Goal: Task Accomplishment & Management: Use online tool/utility

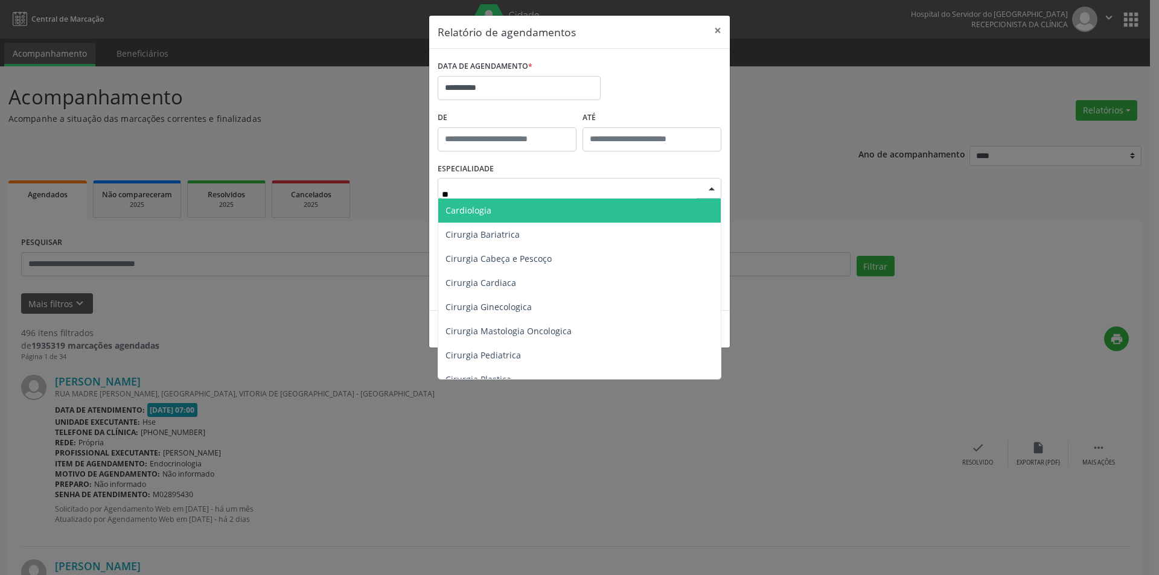
type input "***"
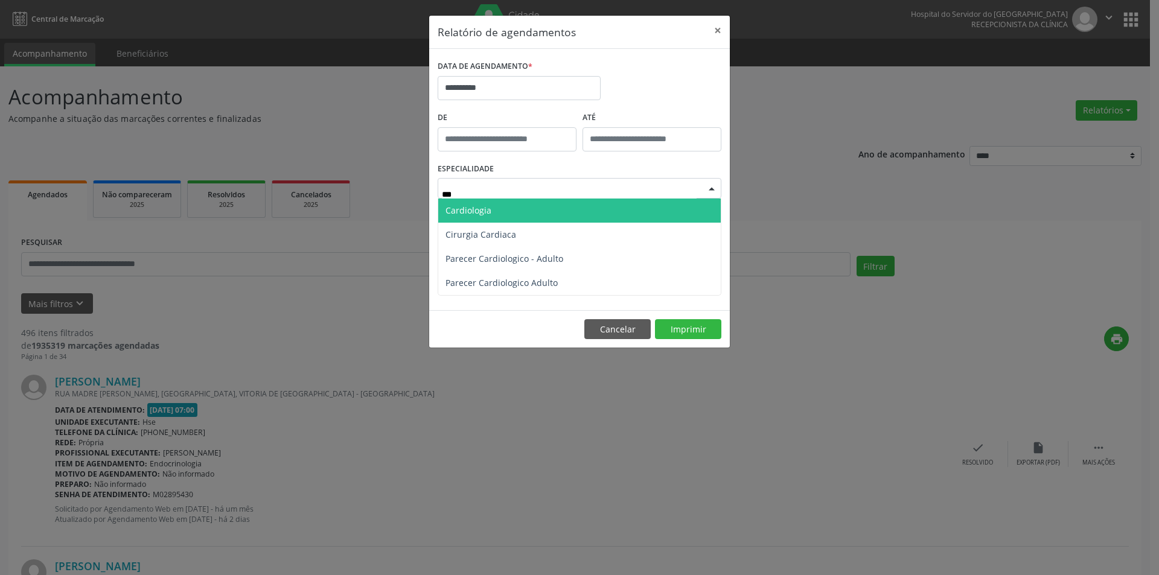
click at [580, 210] on span "Cardiologia" at bounding box center [579, 211] width 283 height 24
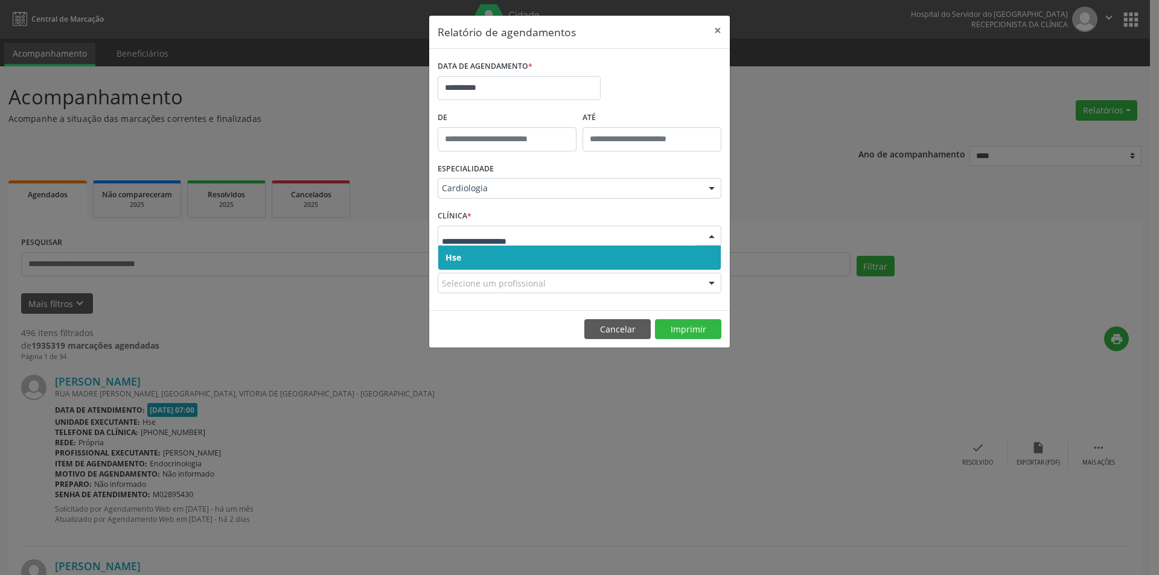
click at [577, 247] on span "Hse" at bounding box center [579, 258] width 283 height 24
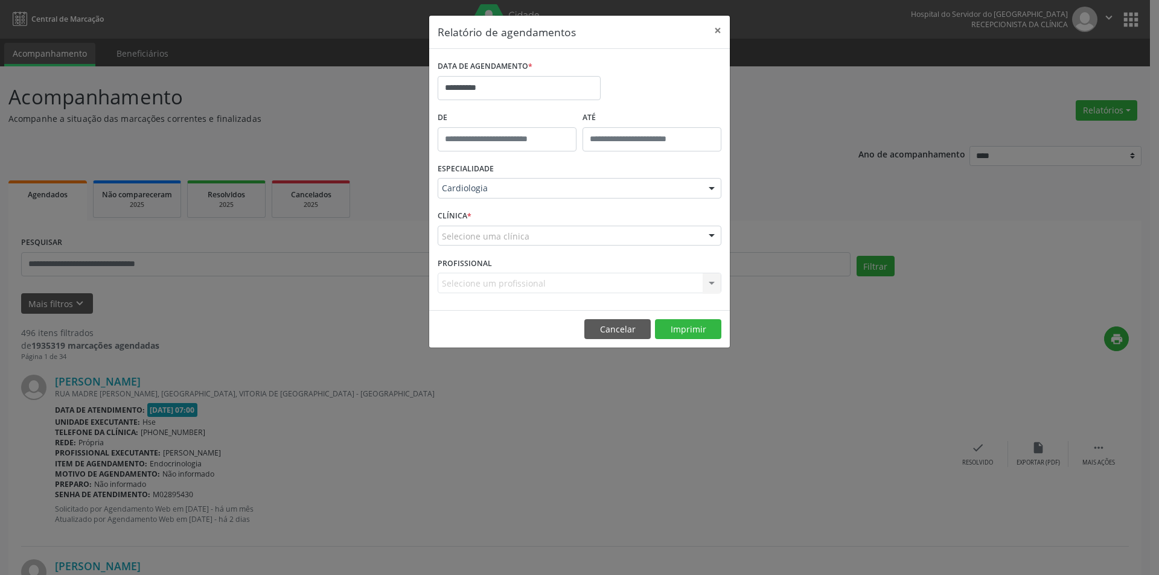
drag, startPoint x: 574, startPoint y: 230, endPoint x: 567, endPoint y: 235, distance: 9.1
click at [574, 230] on div "Selecione uma clínica" at bounding box center [580, 236] width 284 height 21
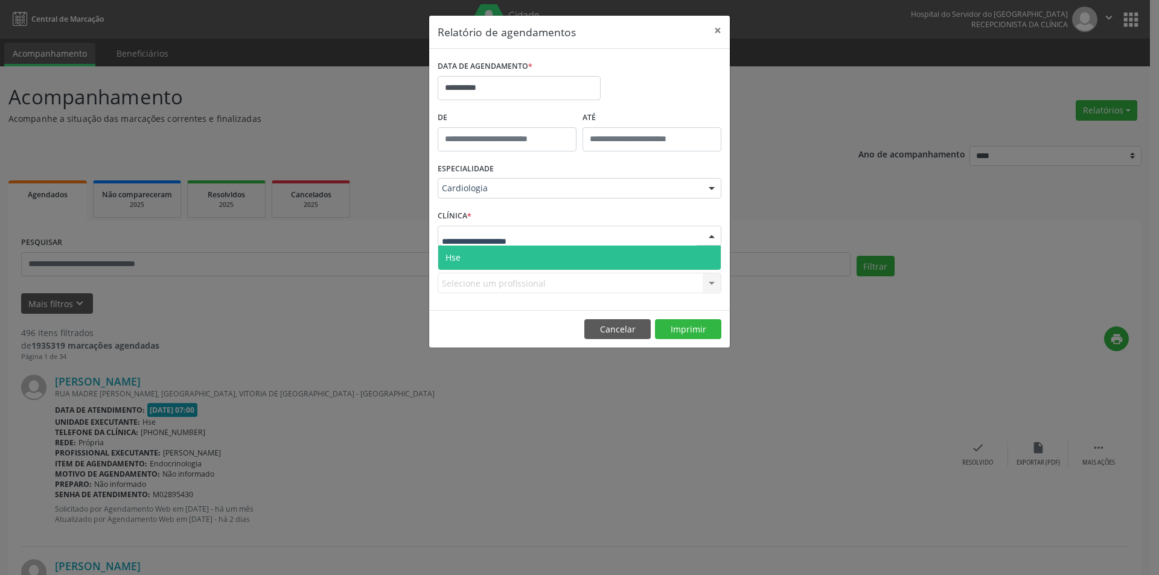
click at [553, 253] on span "Hse" at bounding box center [579, 258] width 283 height 24
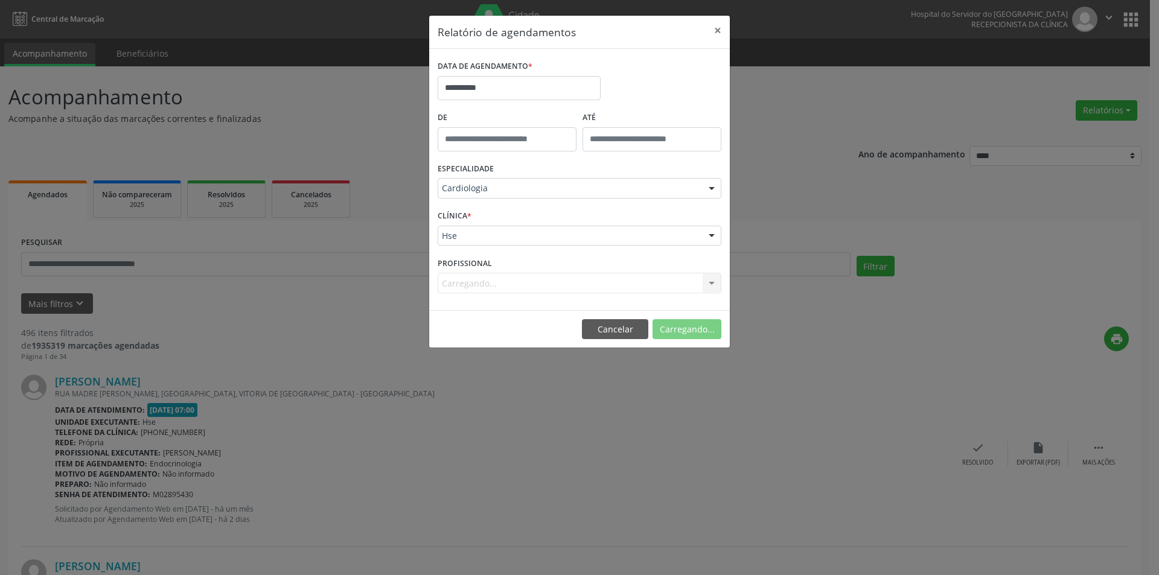
click at [612, 289] on div "Carregando... Todos os profissionais [PERSON_NAME] Interaminense Junior [PERSON…" at bounding box center [580, 283] width 284 height 21
click at [636, 284] on div "Selecione um profissional" at bounding box center [580, 283] width 284 height 21
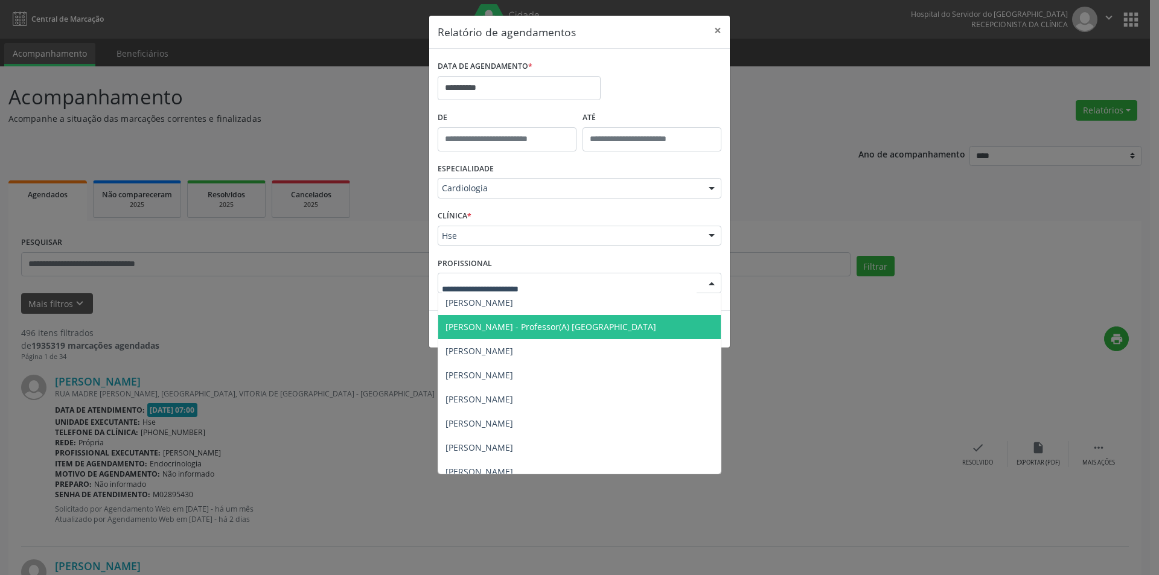
scroll to position [254, 0]
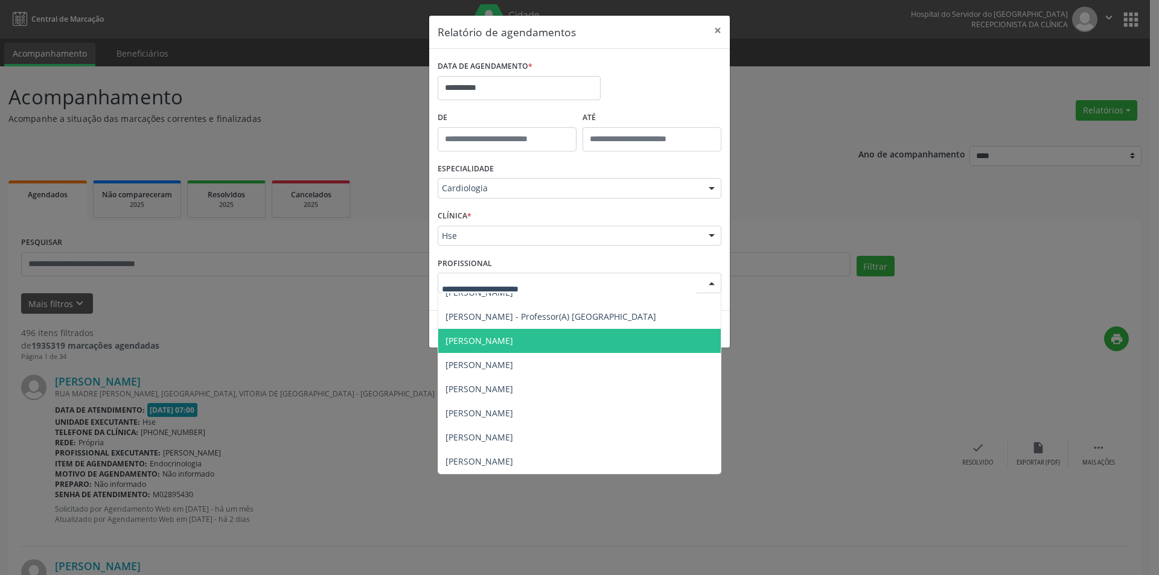
click at [587, 331] on span "[PERSON_NAME]" at bounding box center [579, 341] width 283 height 24
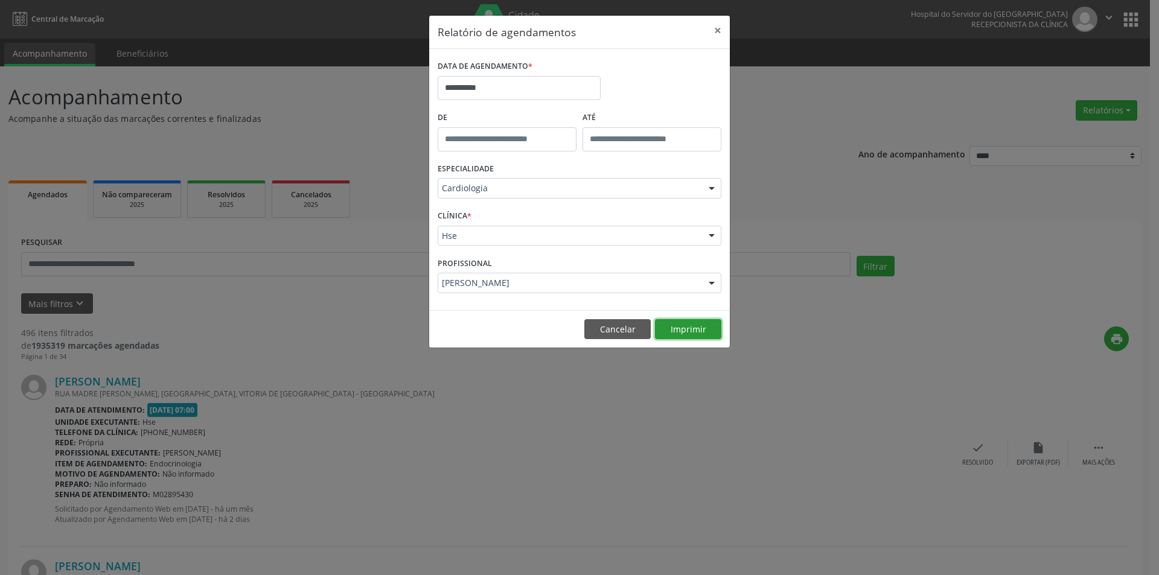
click at [685, 333] on button "Imprimir" at bounding box center [688, 329] width 66 height 21
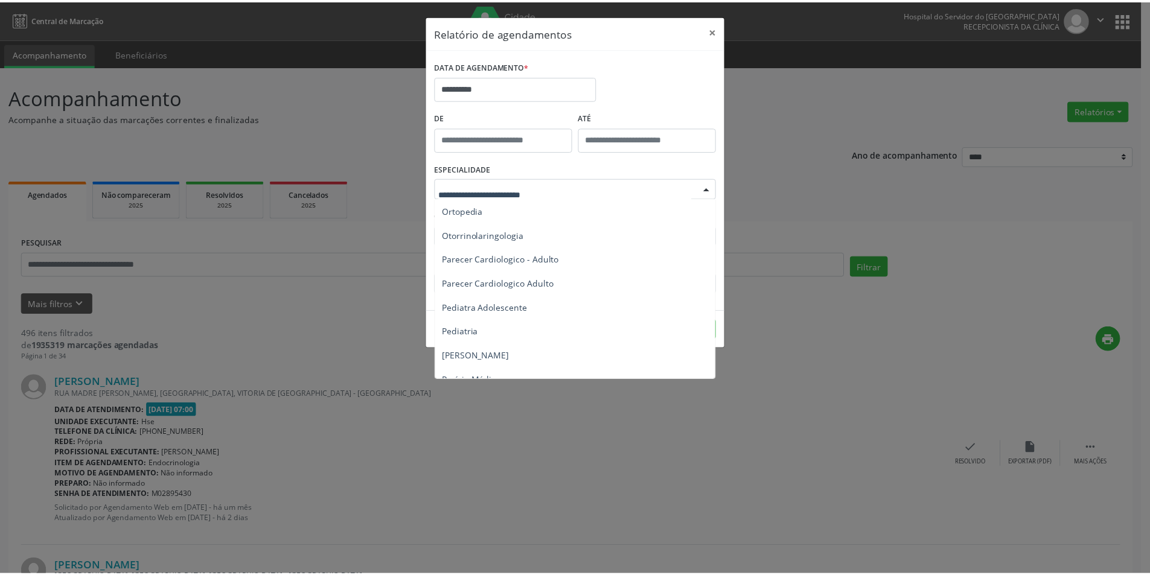
scroll to position [1751, 0]
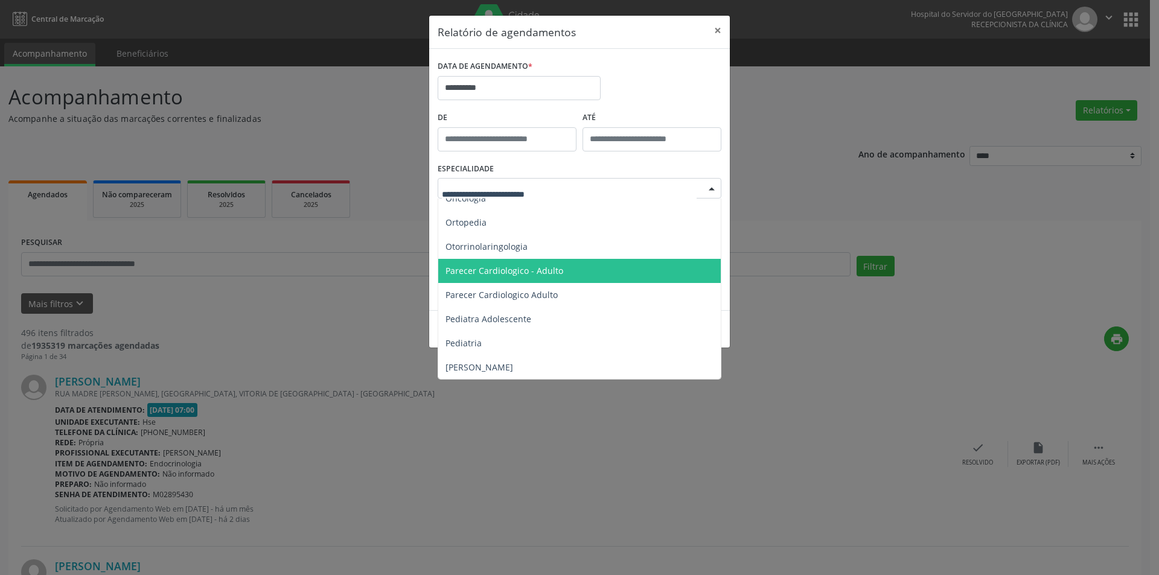
click at [624, 275] on span "Parecer Cardiologico - Adulto" at bounding box center [580, 271] width 284 height 24
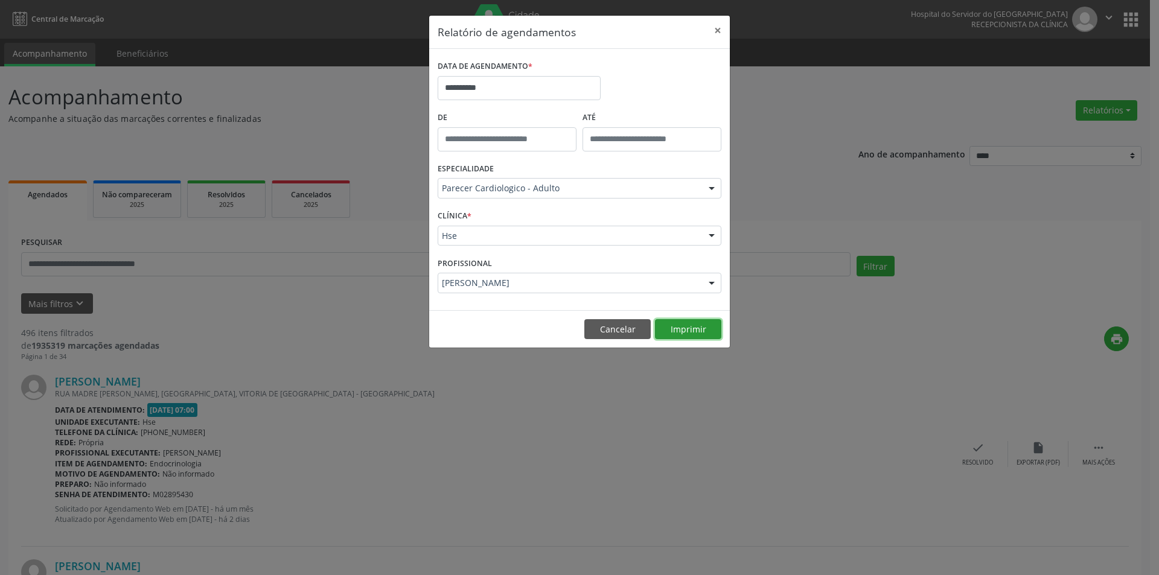
click at [696, 336] on button "Imprimir" at bounding box center [688, 329] width 66 height 21
click at [714, 29] on button "×" at bounding box center [718, 31] width 24 height 30
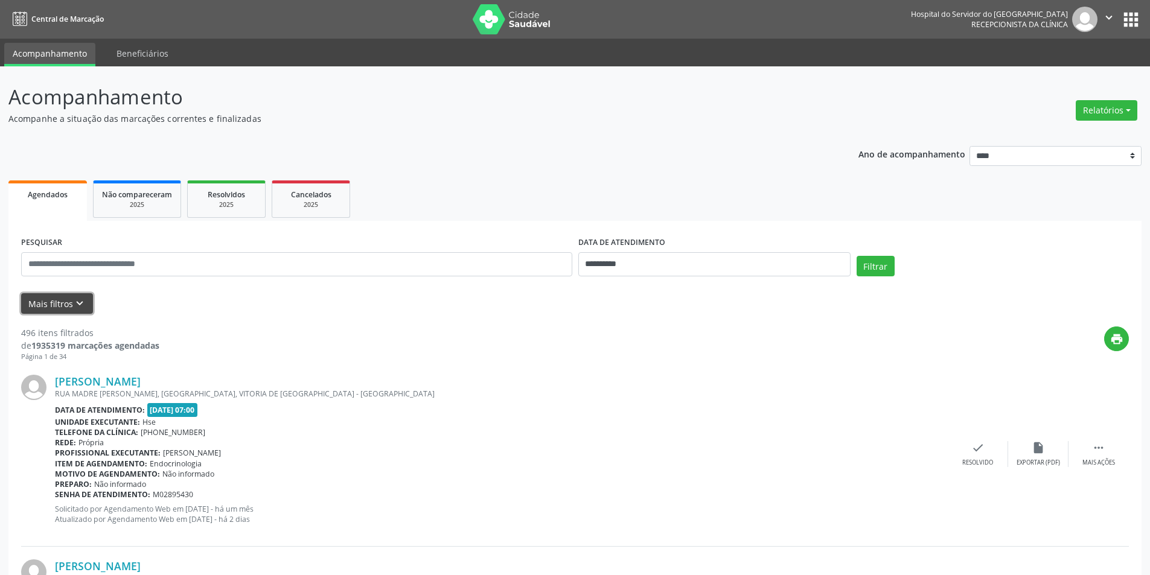
click at [66, 313] on button "Mais filtros keyboard_arrow_down" at bounding box center [57, 303] width 72 height 21
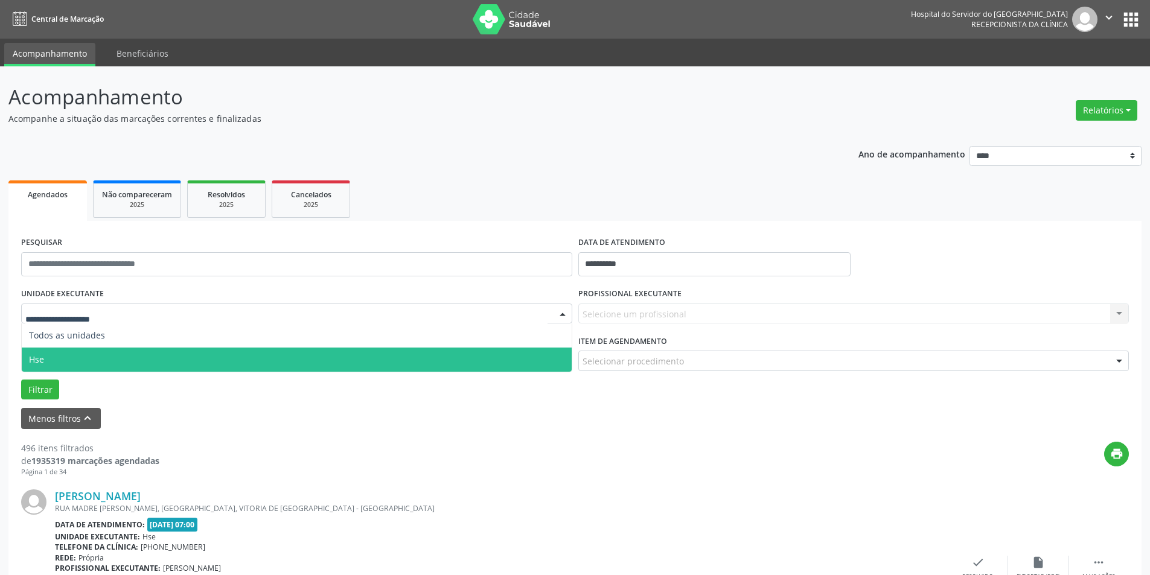
click at [93, 354] on span "Hse" at bounding box center [297, 360] width 550 height 24
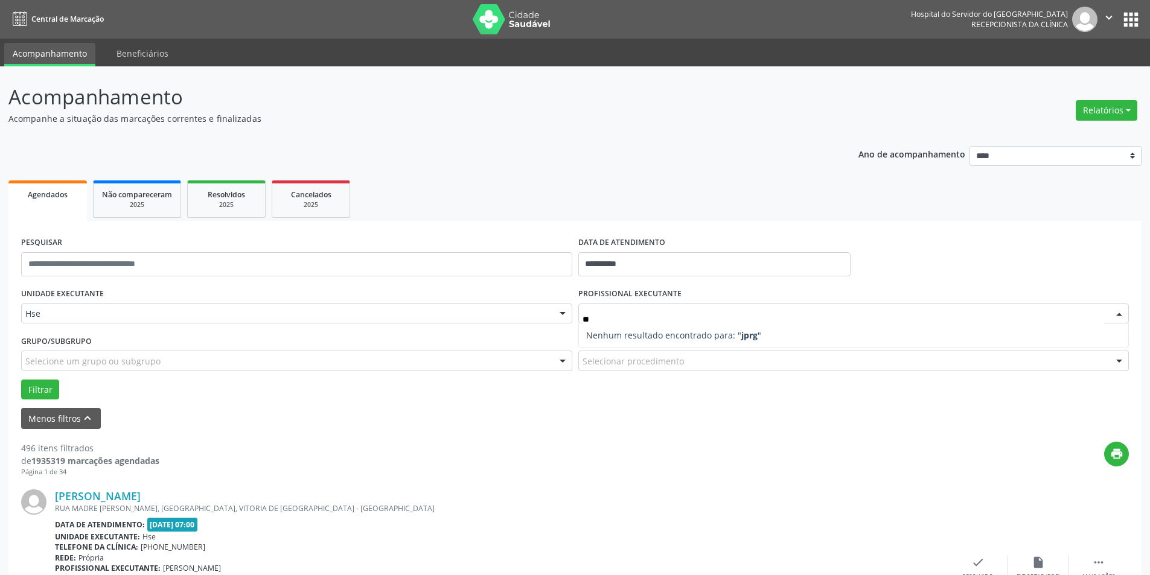
type input "*"
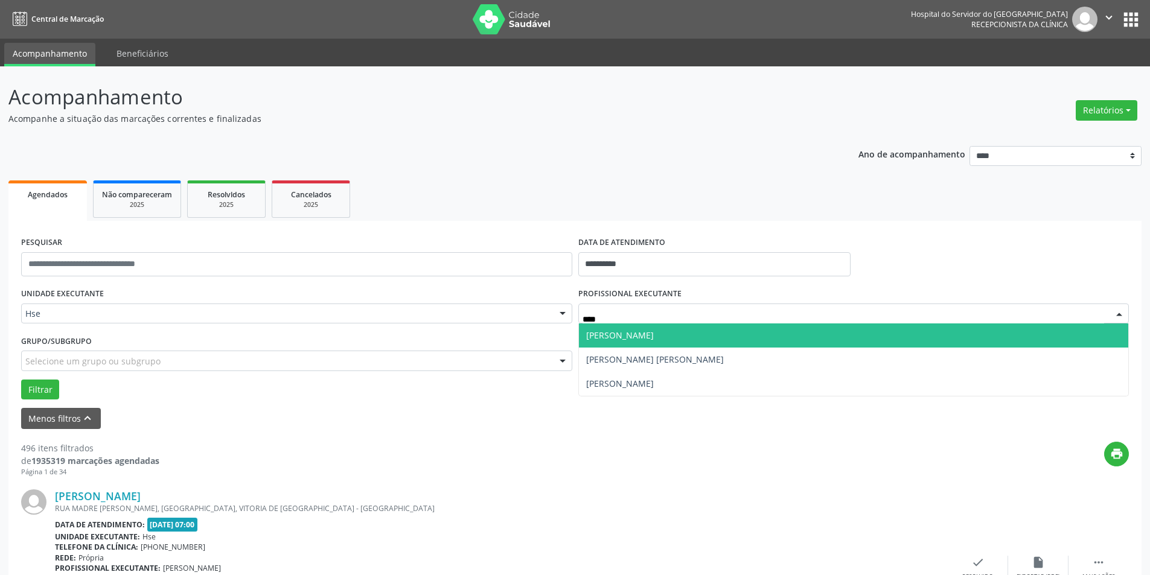
type input "*****"
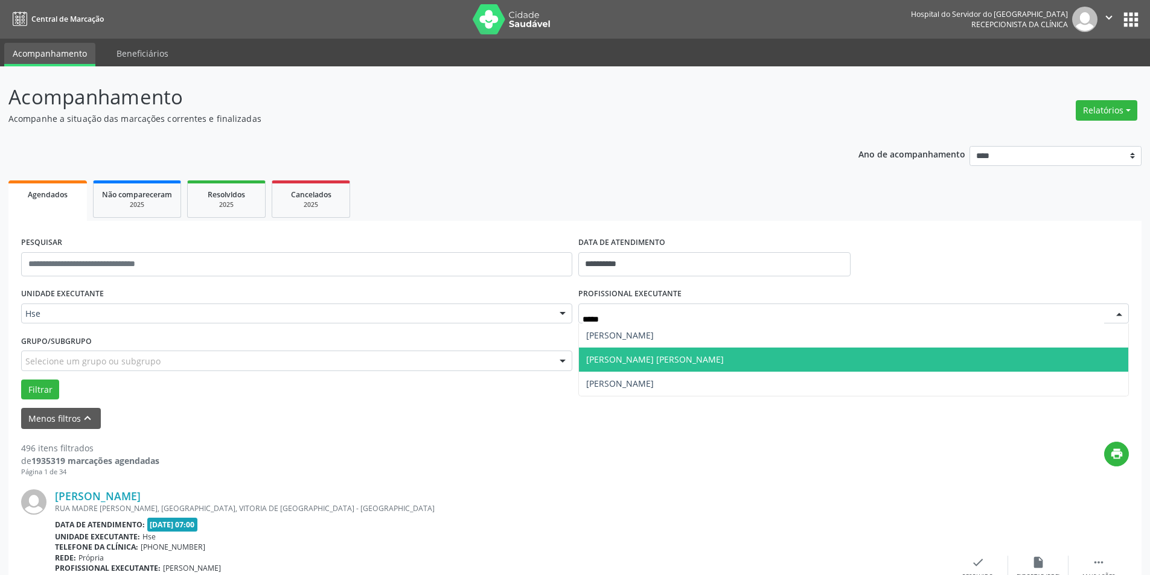
click at [802, 350] on span "[PERSON_NAME] [PERSON_NAME]" at bounding box center [854, 360] width 550 height 24
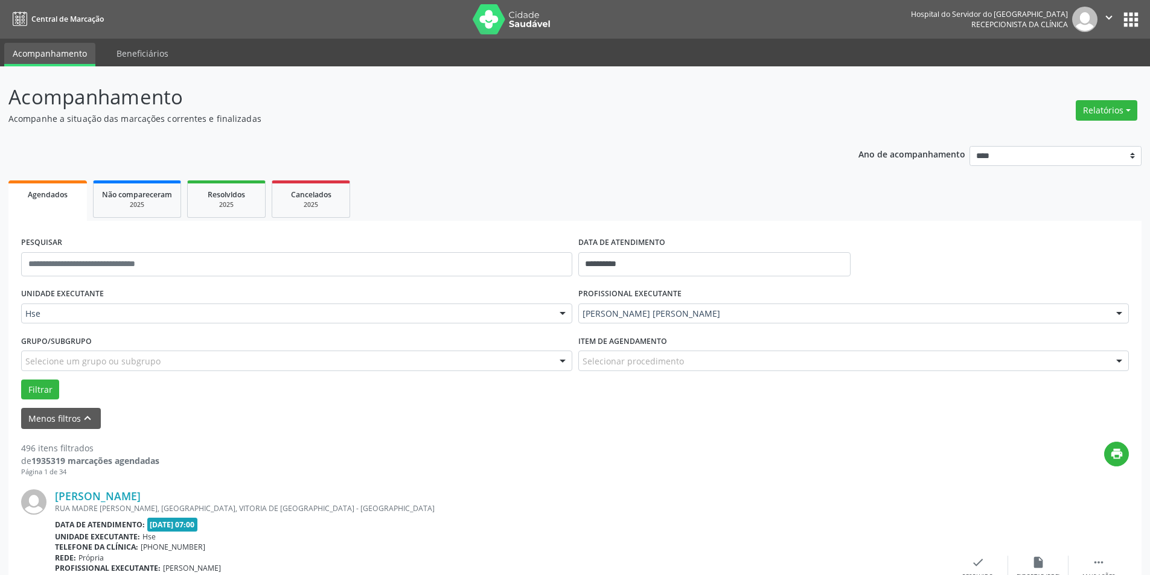
click at [721, 359] on div "Selecionar procedimento" at bounding box center [853, 361] width 551 height 21
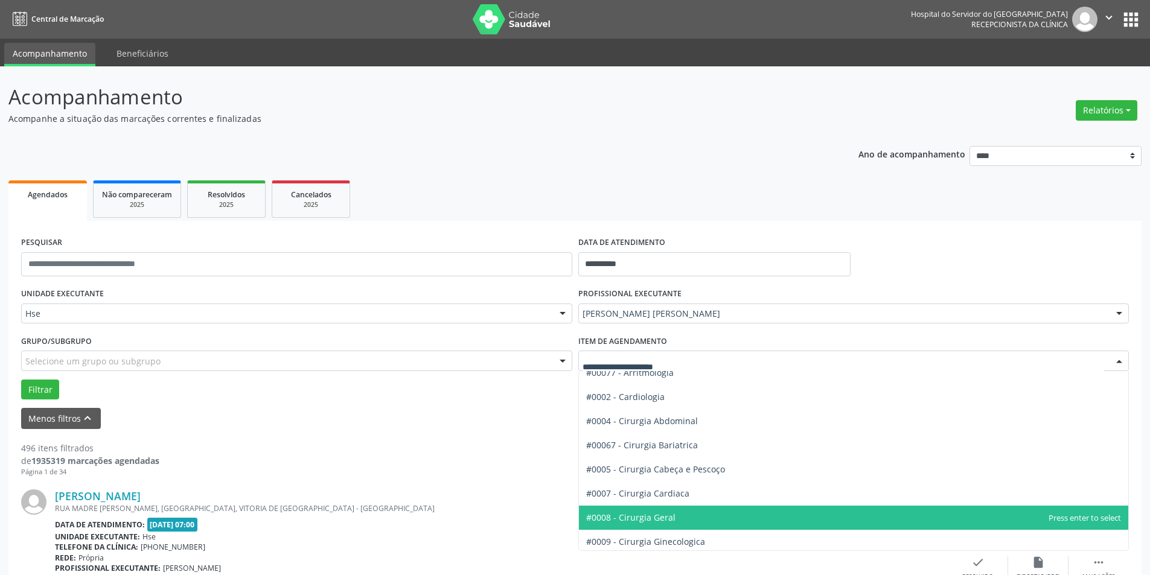
scroll to position [0, 0]
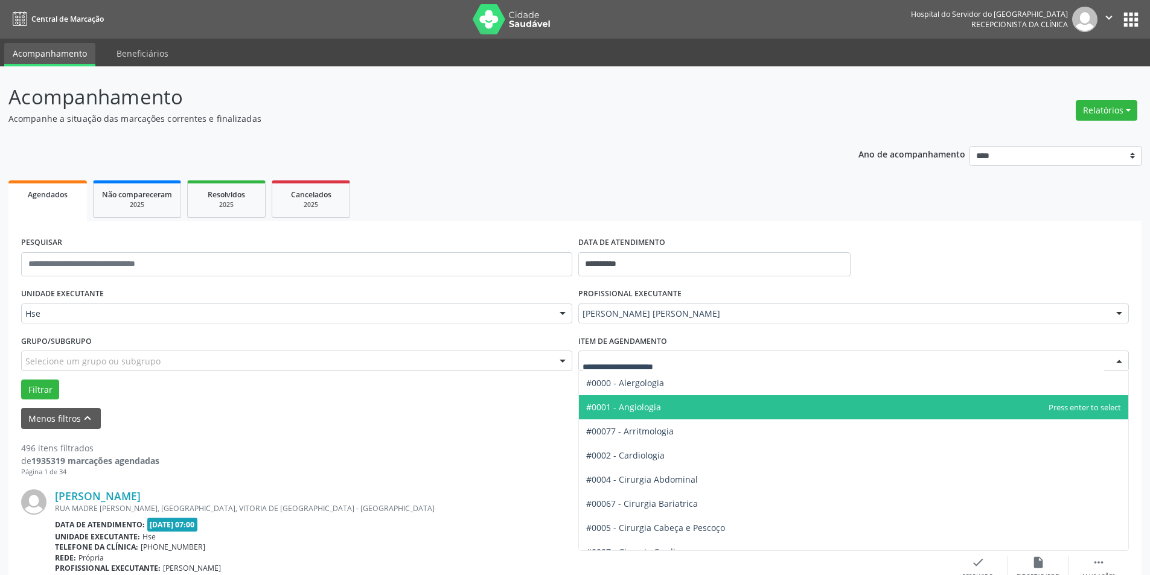
click at [734, 403] on span "#0001 - Angiologia" at bounding box center [854, 407] width 550 height 24
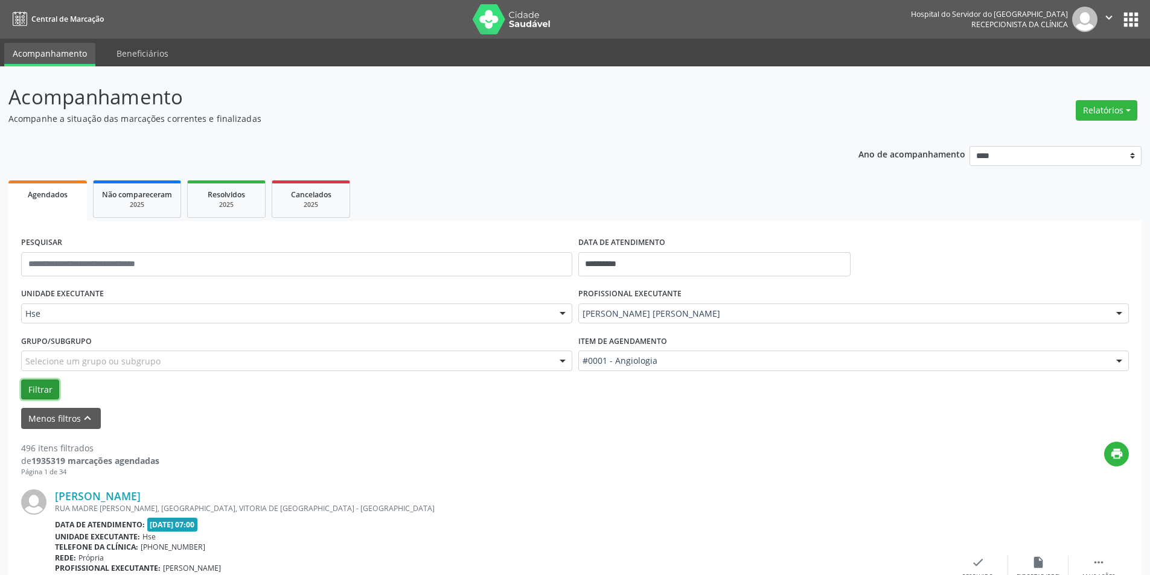
click at [32, 390] on button "Filtrar" at bounding box center [40, 390] width 38 height 21
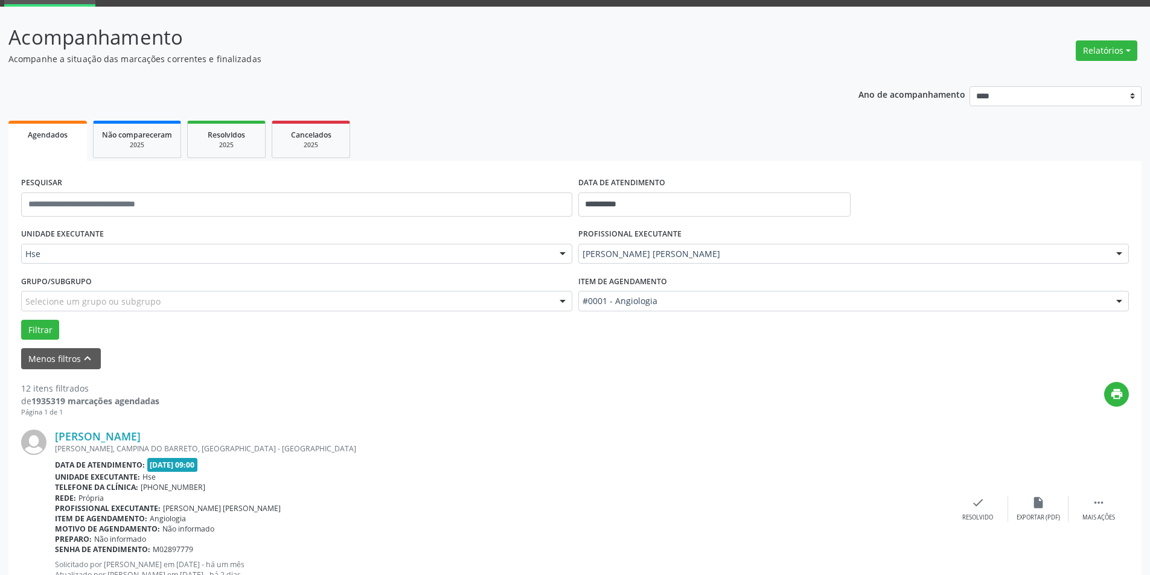
scroll to position [181, 0]
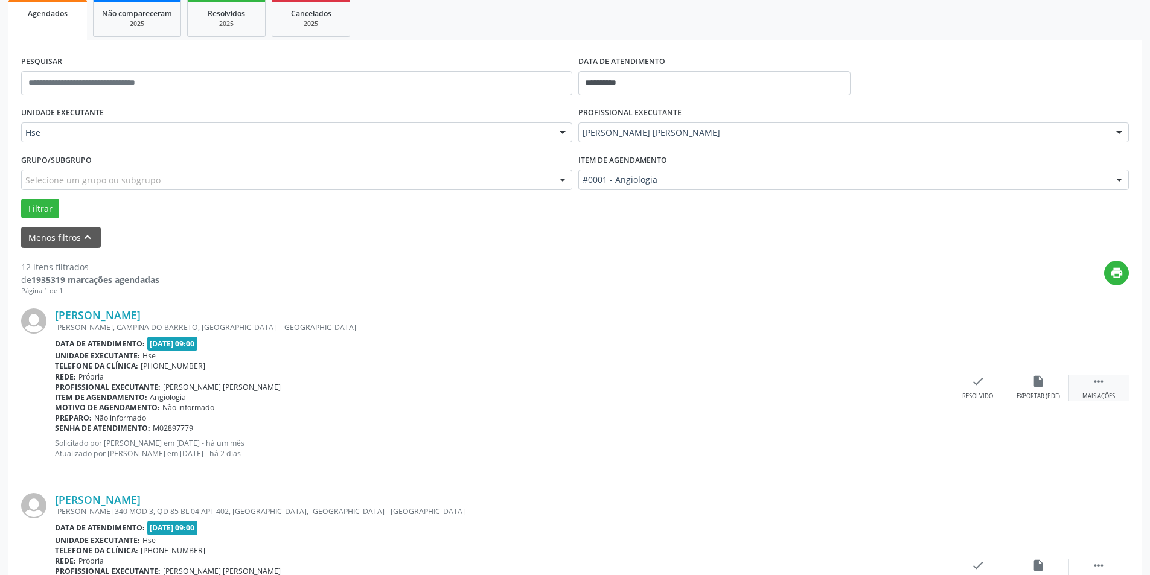
click at [1117, 391] on div " Mais ações" at bounding box center [1099, 388] width 60 height 26
click at [1037, 384] on icon "alarm_off" at bounding box center [1038, 381] width 13 height 13
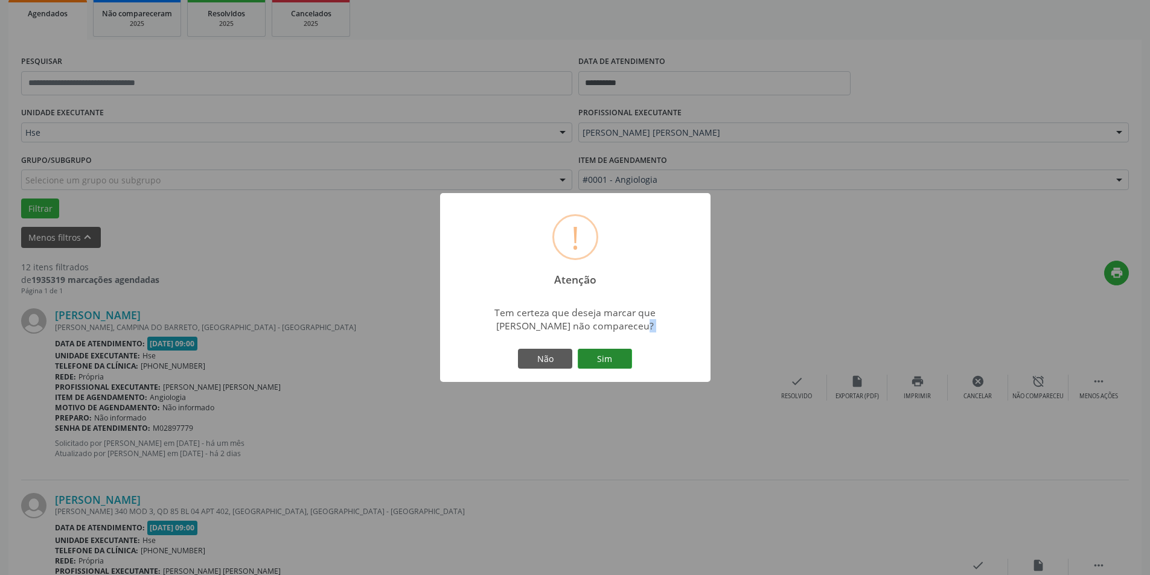
drag, startPoint x: 587, startPoint y: 340, endPoint x: 607, endPoint y: 362, distance: 29.9
click at [589, 345] on div "! Atenção × Tem certeza que deseja marcar que [PERSON_NAME] não compareceu? Não…" at bounding box center [575, 288] width 270 height 190
click at [609, 362] on button "Sim" at bounding box center [605, 359] width 54 height 21
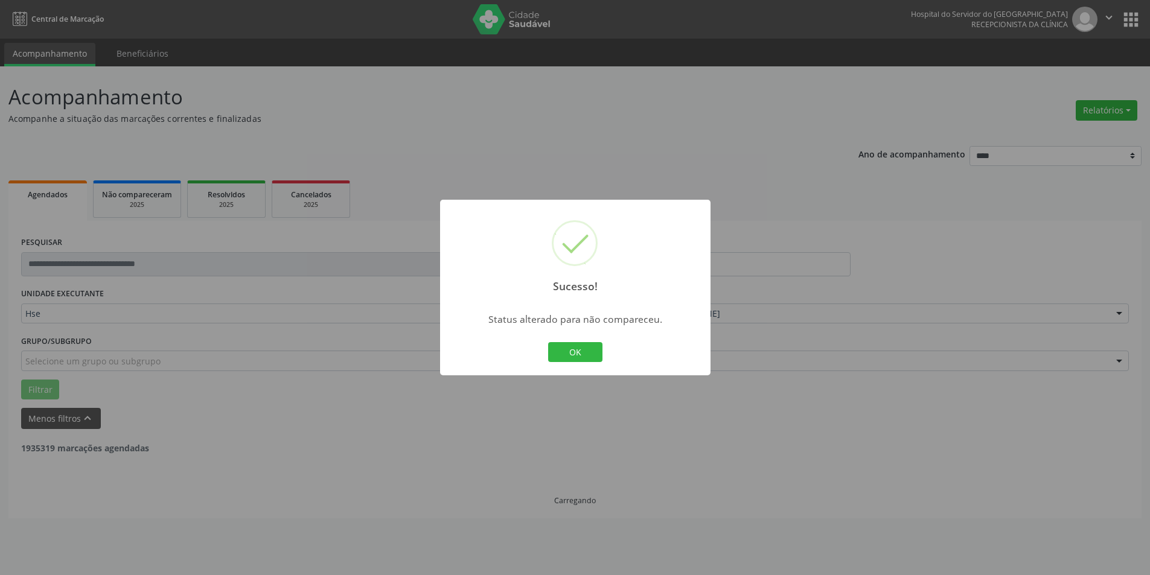
scroll to position [0, 0]
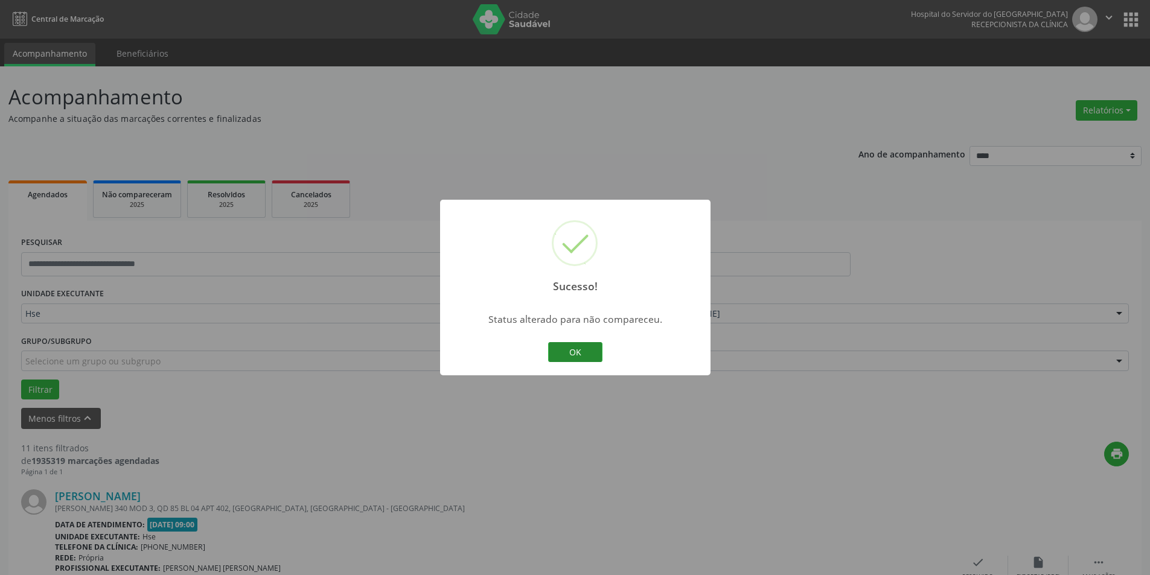
click at [570, 350] on button "OK" at bounding box center [575, 352] width 54 height 21
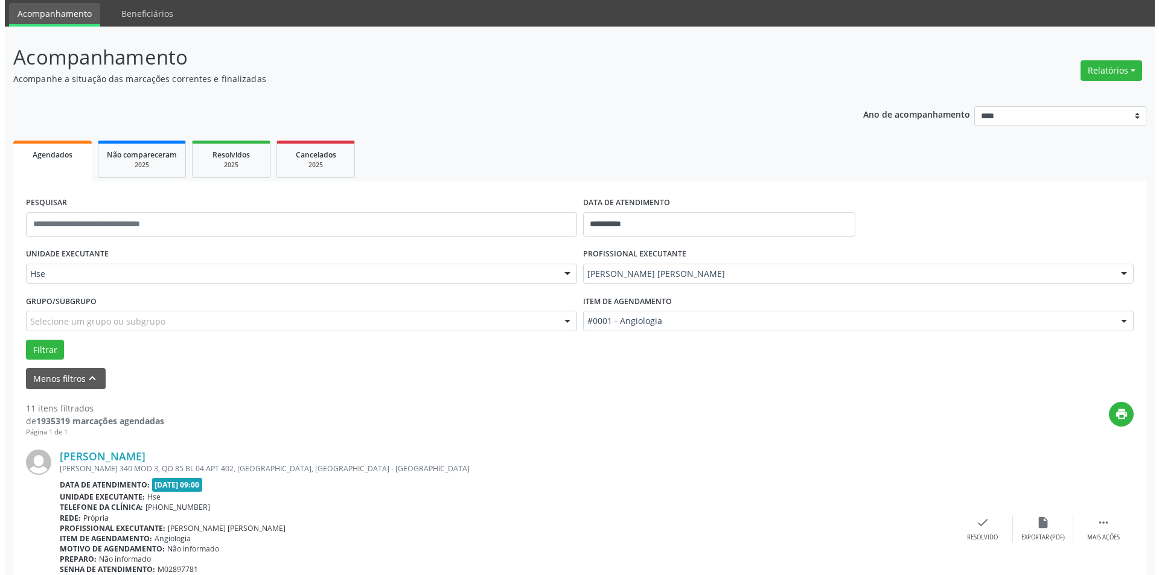
scroll to position [60, 0]
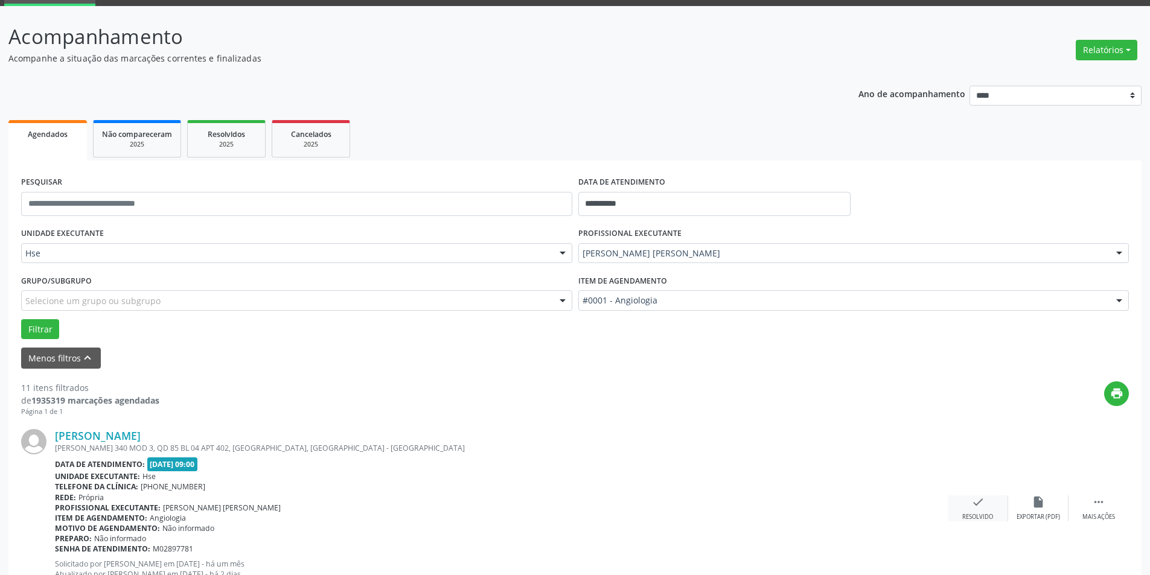
click at [985, 508] on div "check Resolvido" at bounding box center [978, 509] width 60 height 26
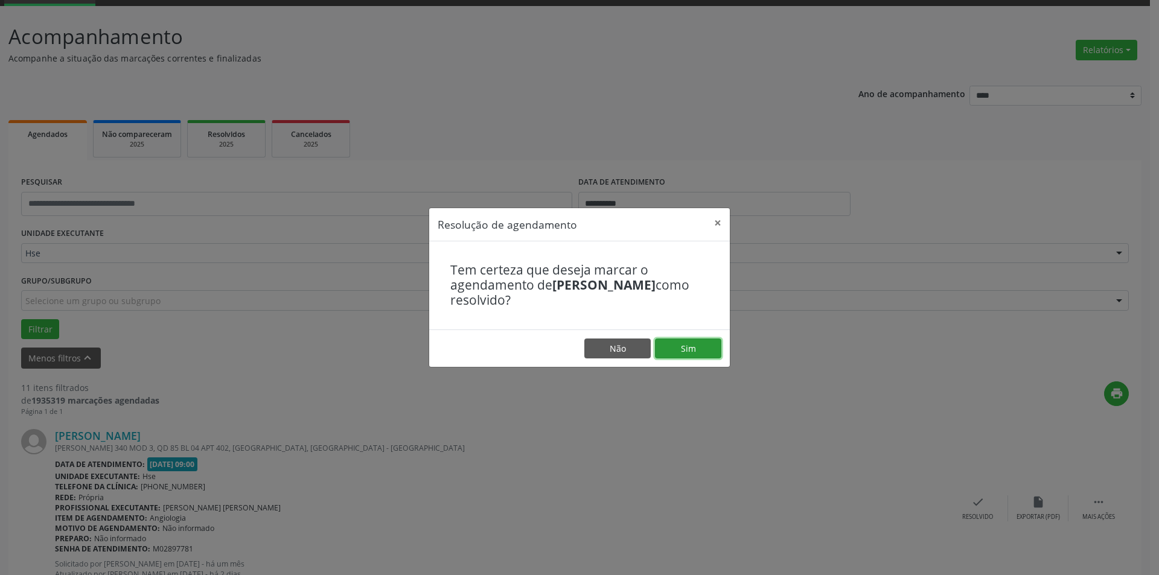
click at [705, 340] on button "Sim" at bounding box center [688, 349] width 66 height 21
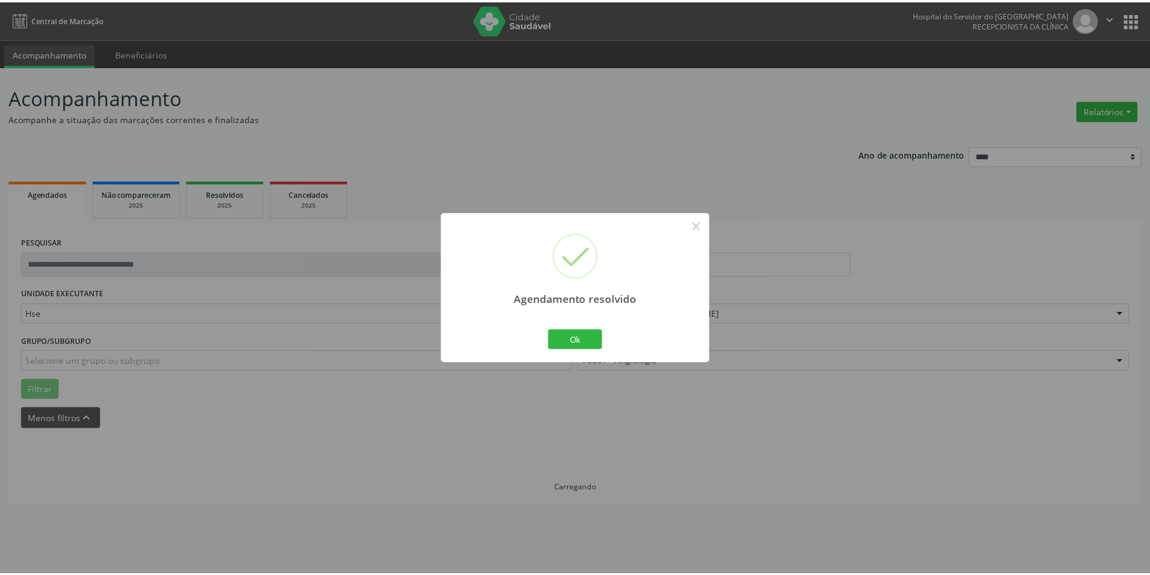
scroll to position [0, 0]
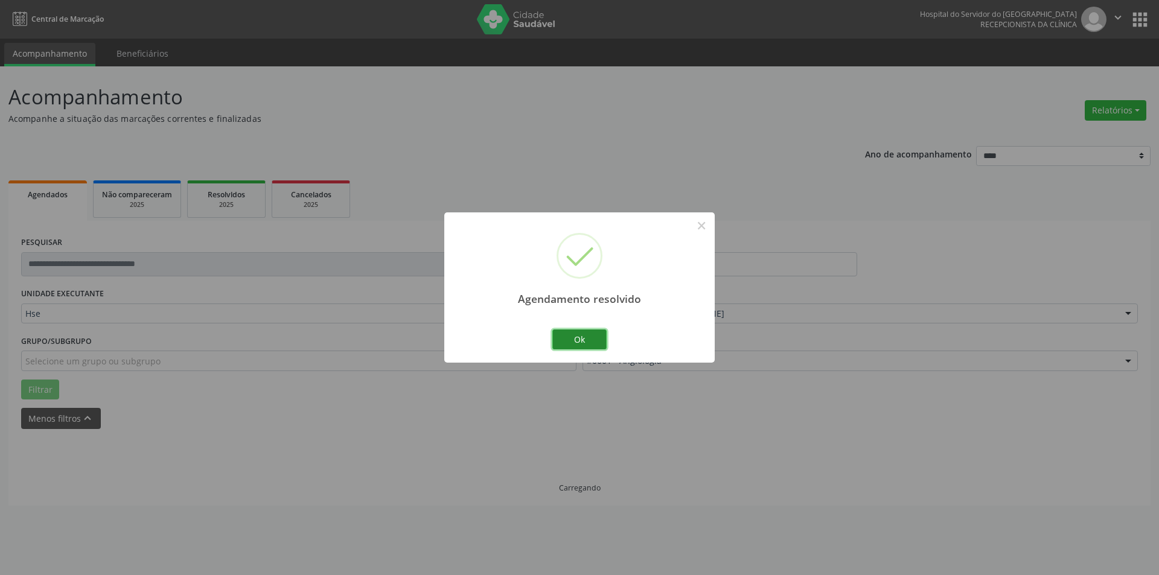
click at [593, 334] on button "Ok" at bounding box center [579, 340] width 54 height 21
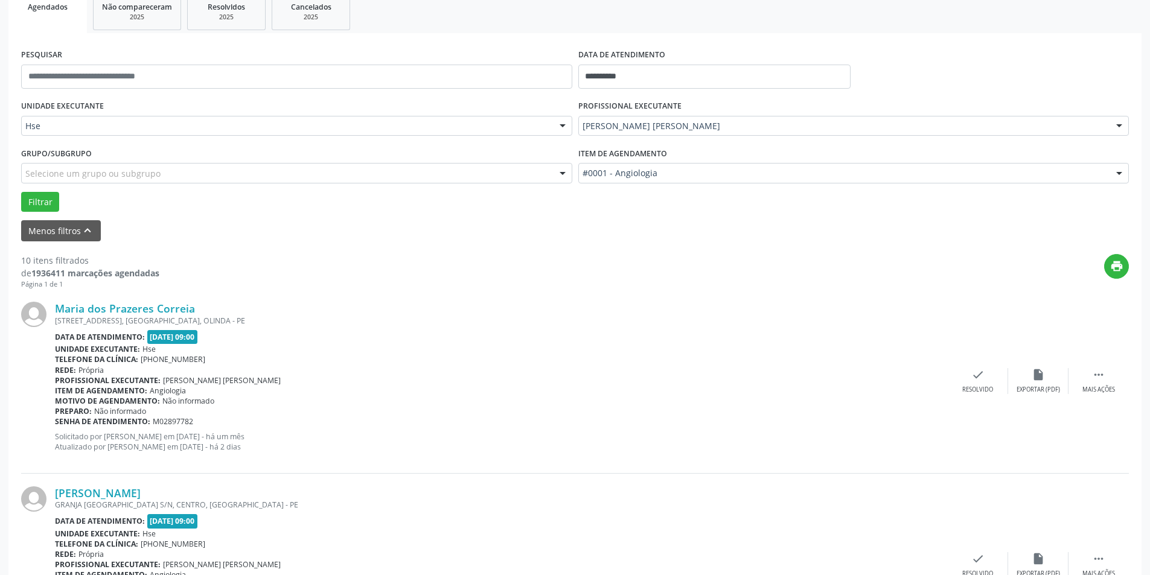
scroll to position [302, 0]
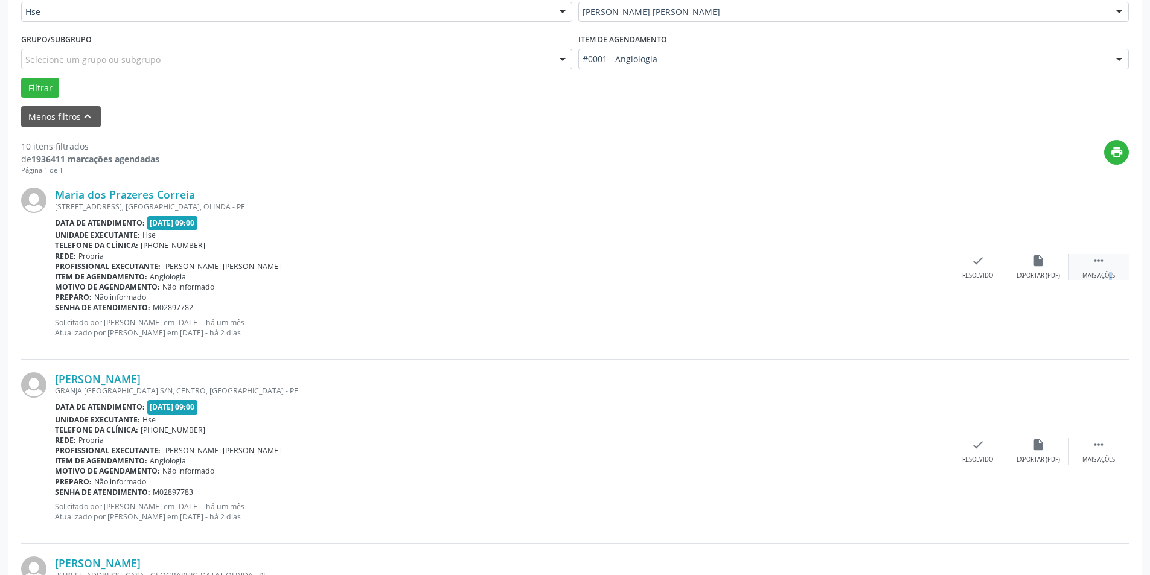
click at [1095, 275] on div "Mais ações" at bounding box center [1098, 276] width 33 height 8
click at [1052, 266] on div "alarm_off Não compareceu" at bounding box center [1038, 267] width 60 height 26
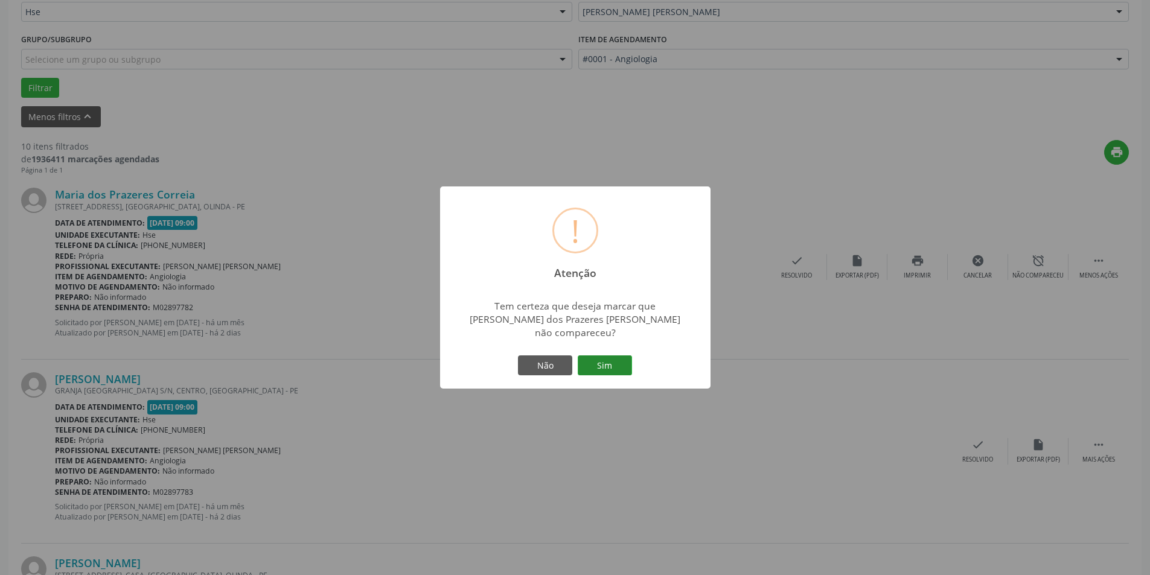
click at [615, 359] on button "Sim" at bounding box center [605, 366] width 54 height 21
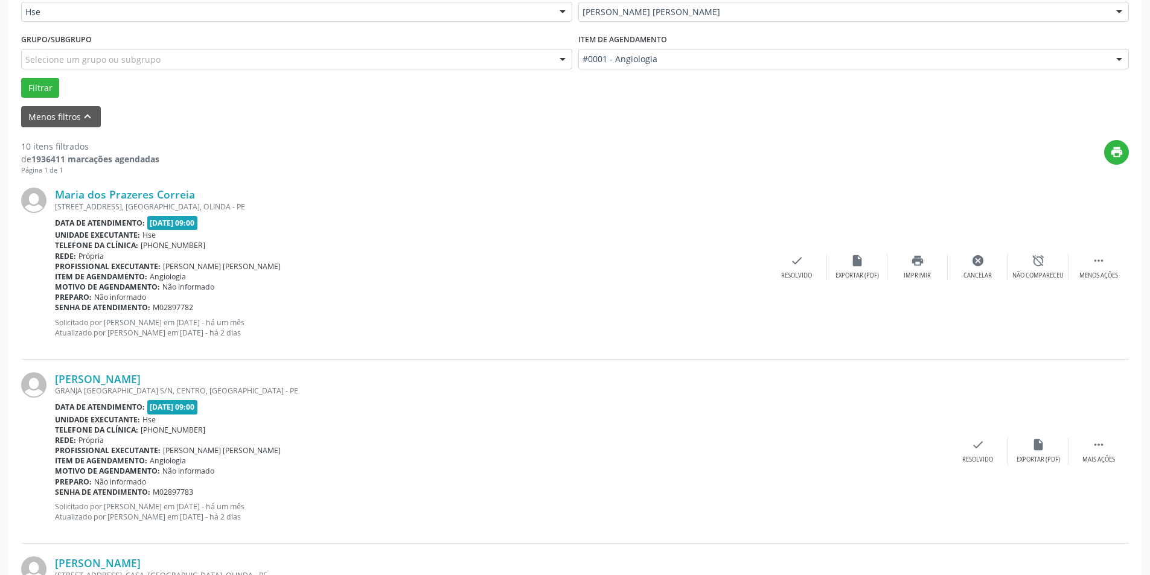
scroll to position [0, 0]
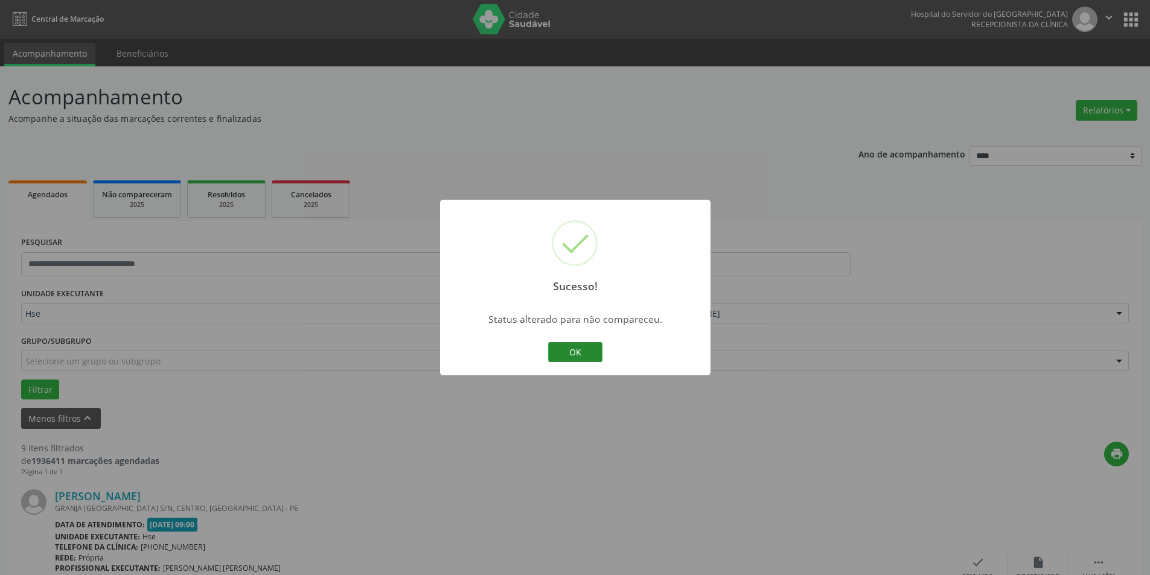
click at [584, 351] on button "OK" at bounding box center [575, 352] width 54 height 21
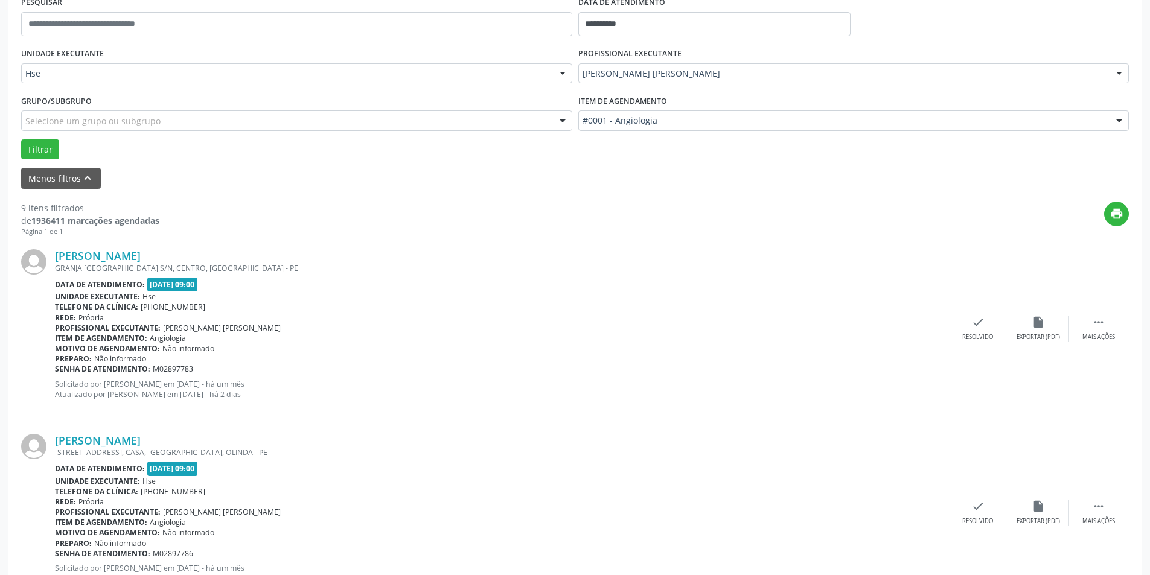
scroll to position [241, 0]
click at [1100, 334] on div "Mais ações" at bounding box center [1098, 336] width 33 height 8
click at [1042, 318] on icon "alarm_off" at bounding box center [1038, 321] width 13 height 13
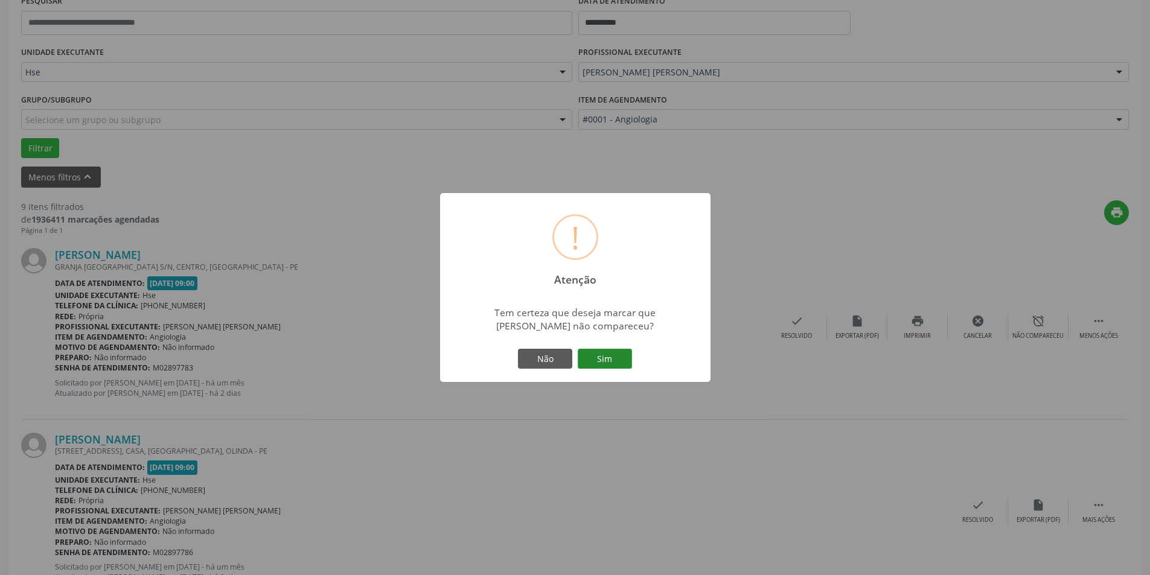
click at [619, 356] on button "Sim" at bounding box center [605, 359] width 54 height 21
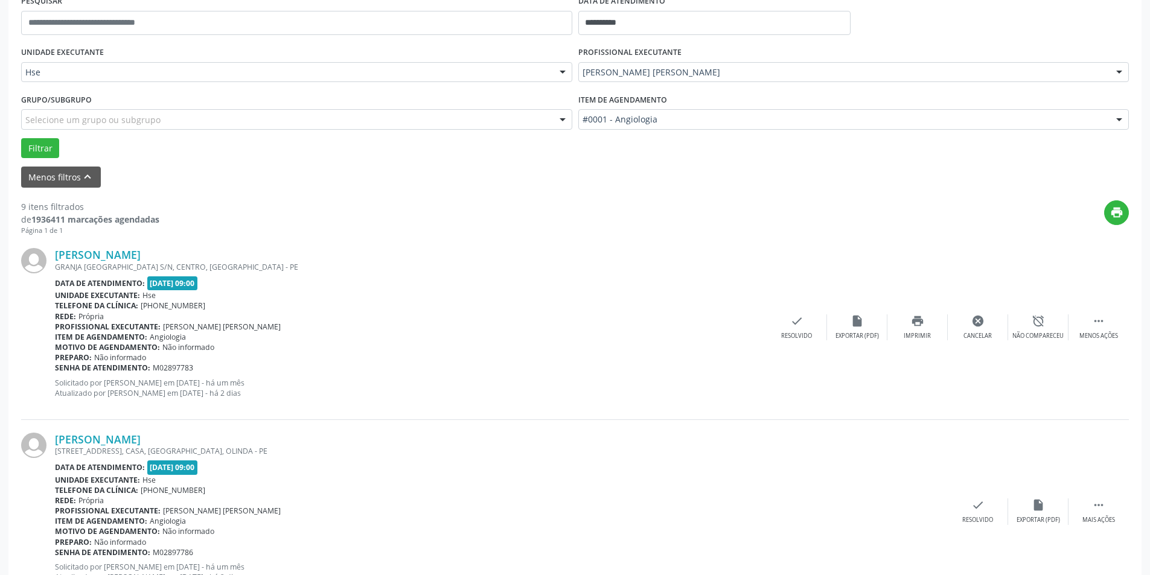
scroll to position [0, 0]
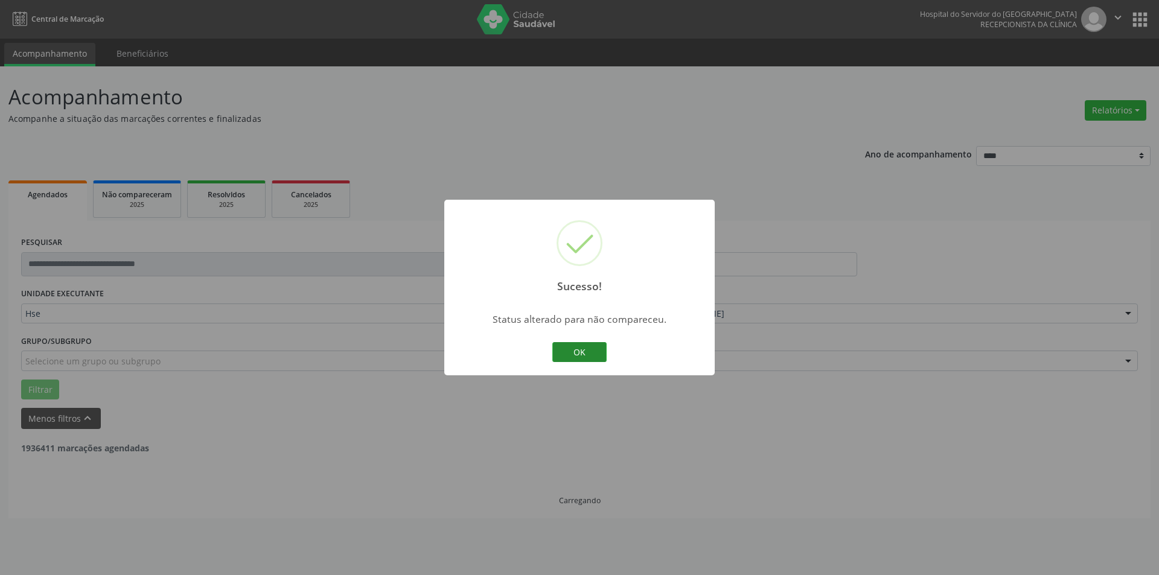
click at [551, 353] on div "OK Cancel" at bounding box center [580, 352] width 60 height 25
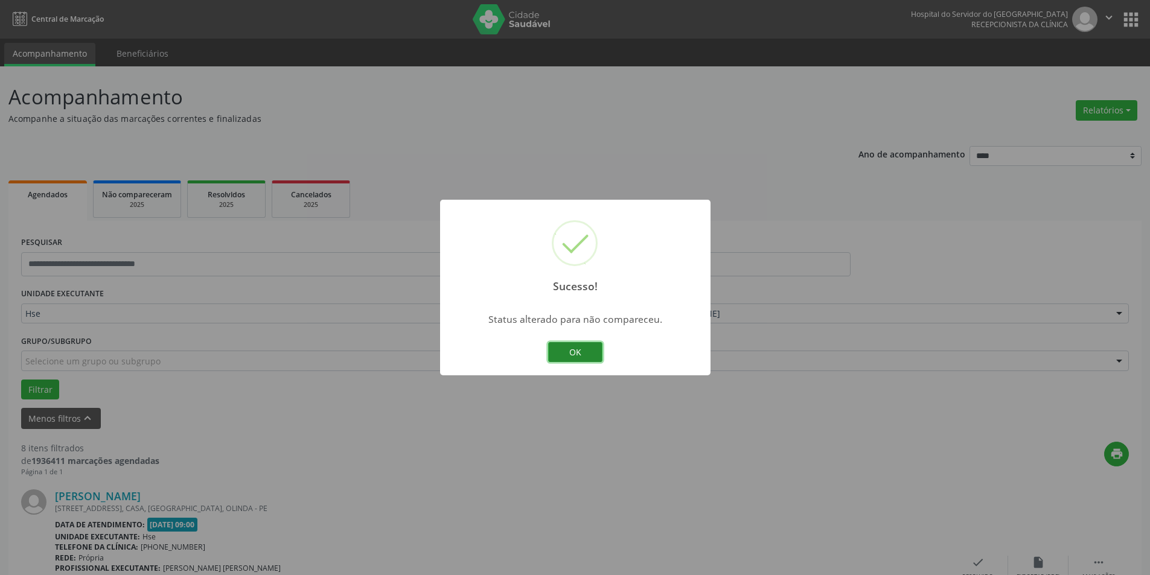
click at [556, 354] on button "OK" at bounding box center [575, 352] width 54 height 21
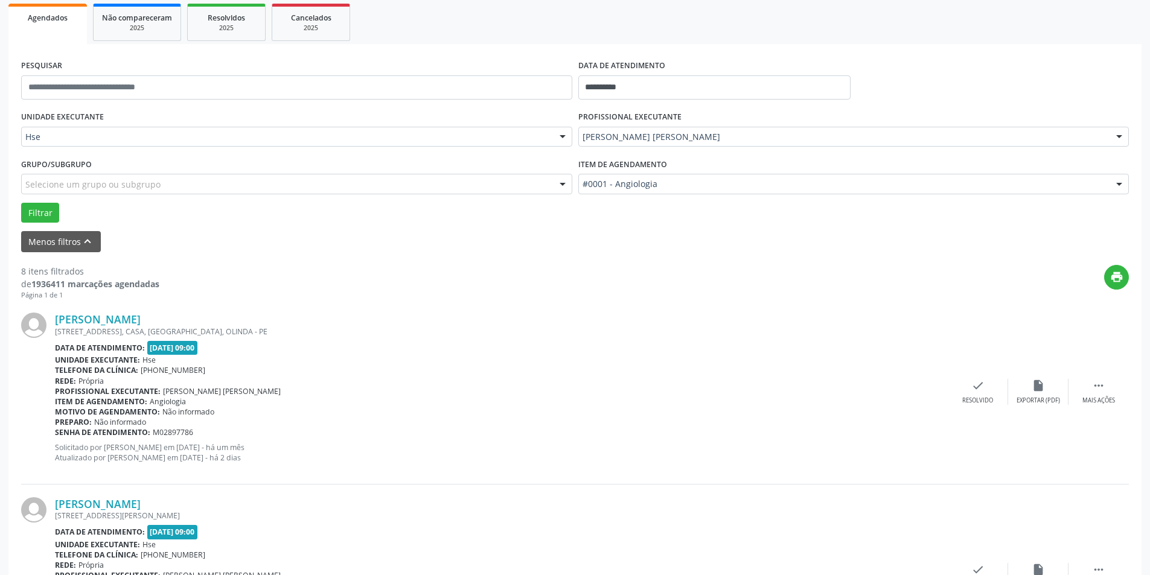
scroll to position [181, 0]
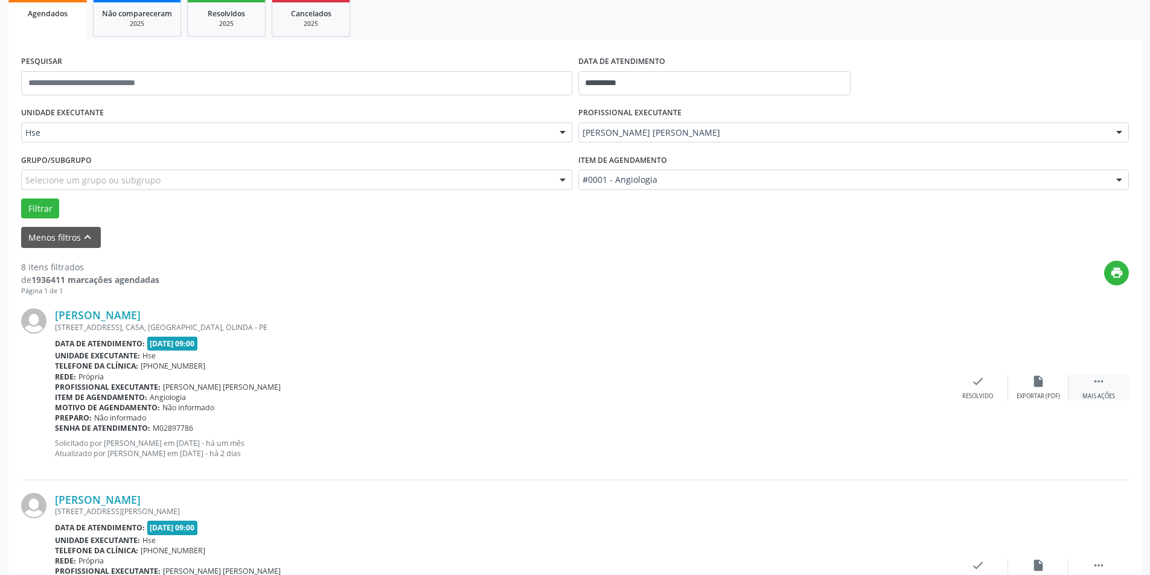
click at [1114, 391] on div " Mais ações" at bounding box center [1099, 388] width 60 height 26
click at [1022, 382] on div "alarm_off Não compareceu" at bounding box center [1038, 388] width 60 height 26
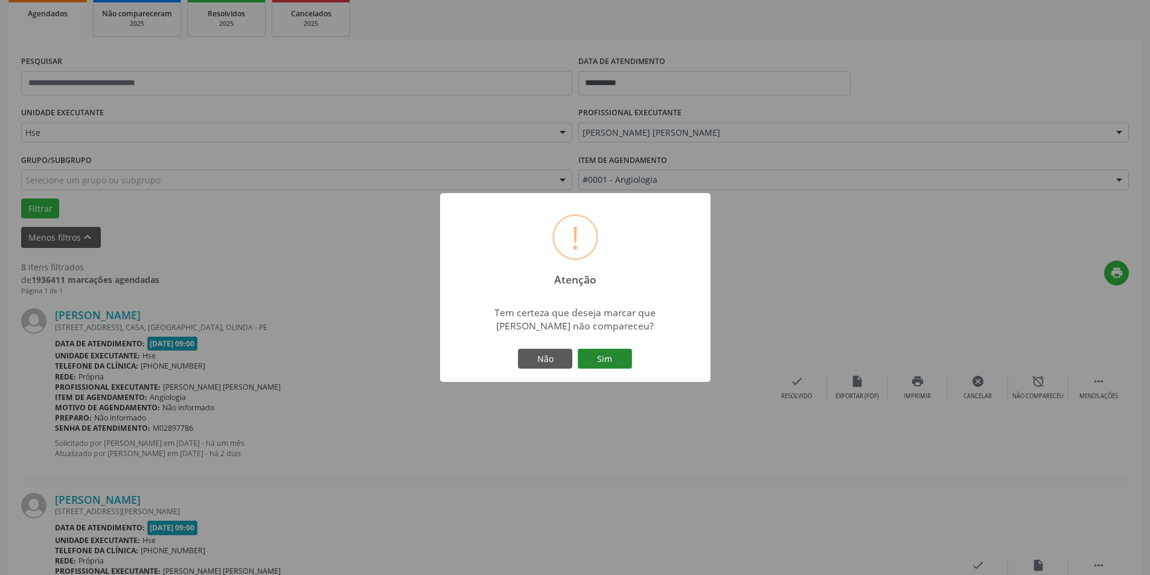
click at [608, 351] on button "Sim" at bounding box center [605, 359] width 54 height 21
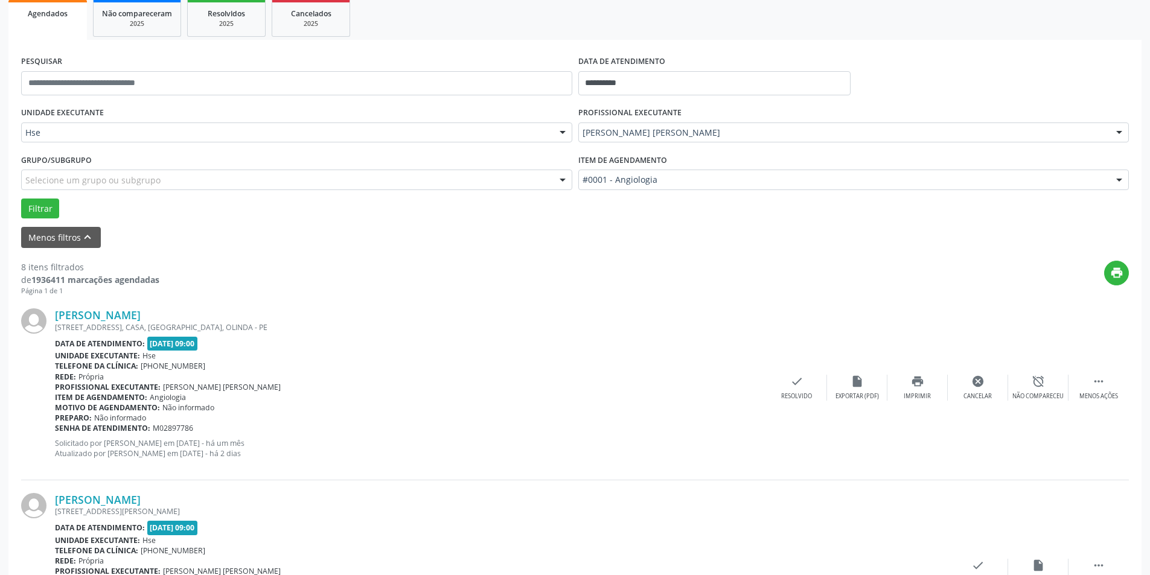
scroll to position [0, 0]
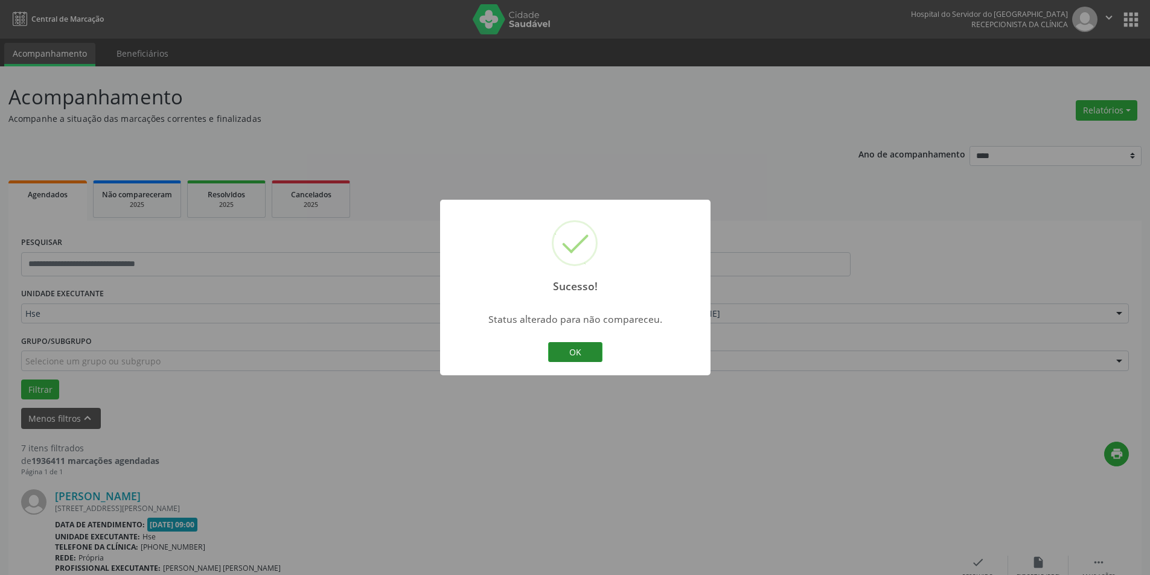
click at [577, 354] on button "OK" at bounding box center [575, 352] width 54 height 21
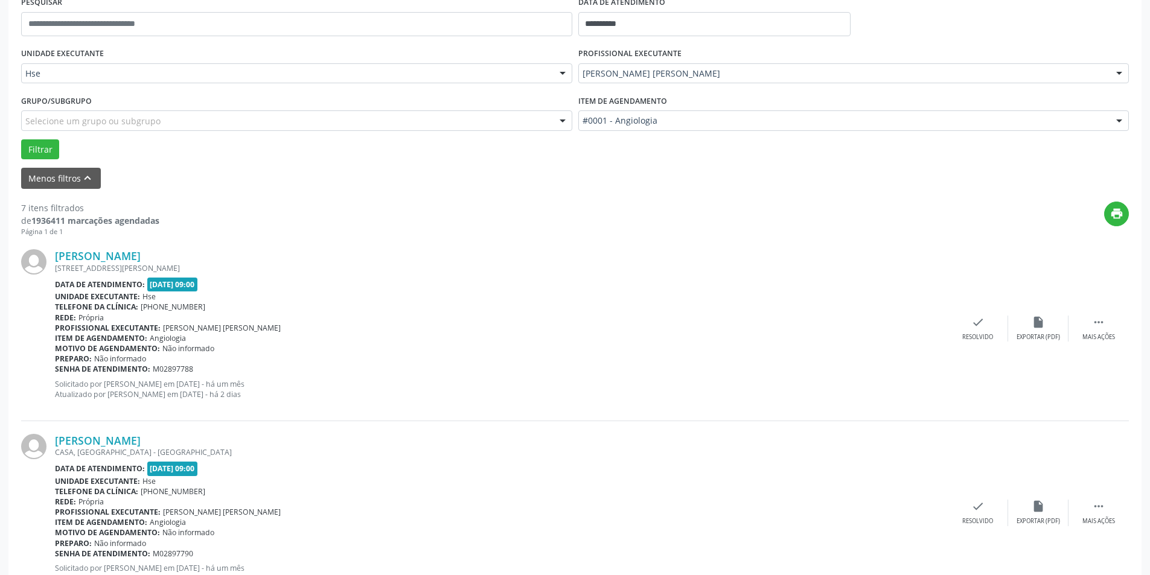
scroll to position [241, 0]
click at [1113, 325] on div " Mais ações" at bounding box center [1099, 328] width 60 height 26
click at [1056, 312] on div "[PERSON_NAME] [STREET_ADDRESS][PERSON_NAME] Data de atendimento: [DATE] 09:00 U…" at bounding box center [575, 327] width 1108 height 184
click at [1052, 319] on div "alarm_off Não compareceu" at bounding box center [1038, 328] width 60 height 26
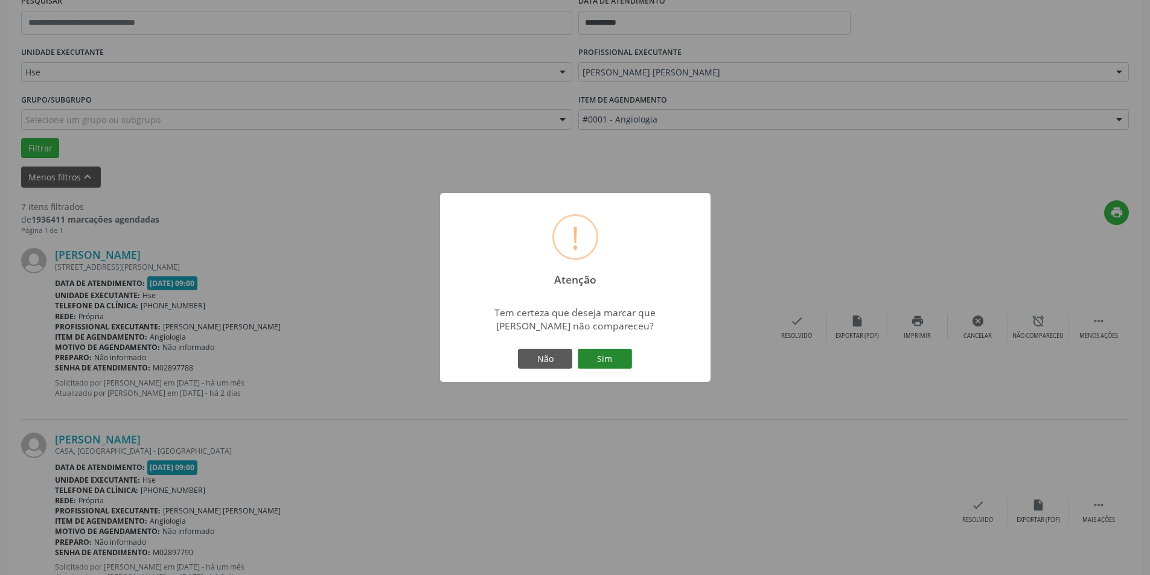
click at [604, 359] on button "Sim" at bounding box center [605, 359] width 54 height 21
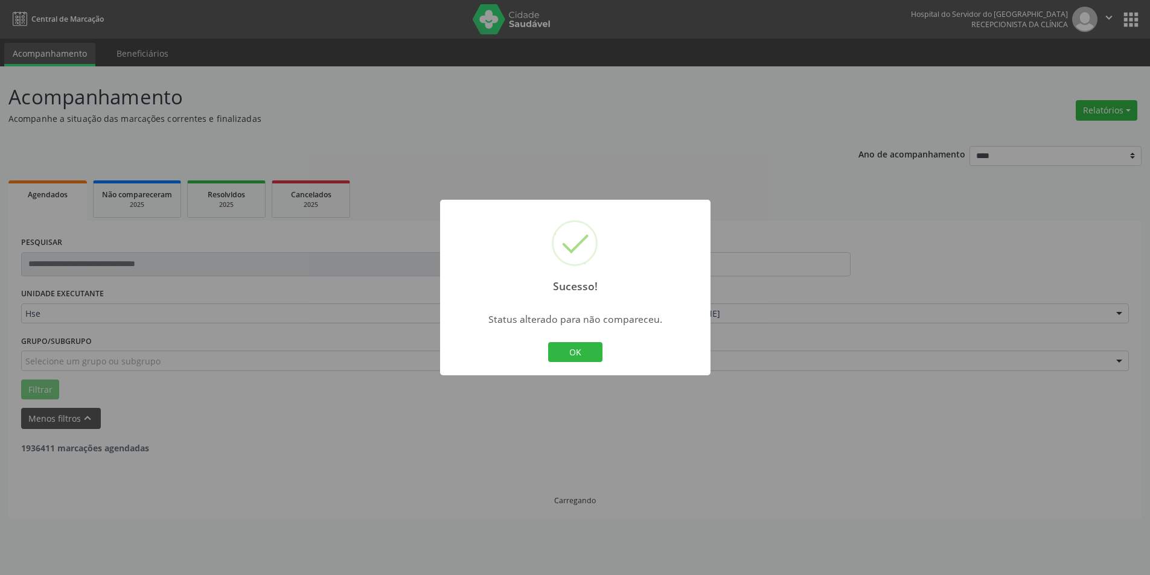
scroll to position [0, 0]
click at [575, 350] on button "OK" at bounding box center [575, 352] width 54 height 21
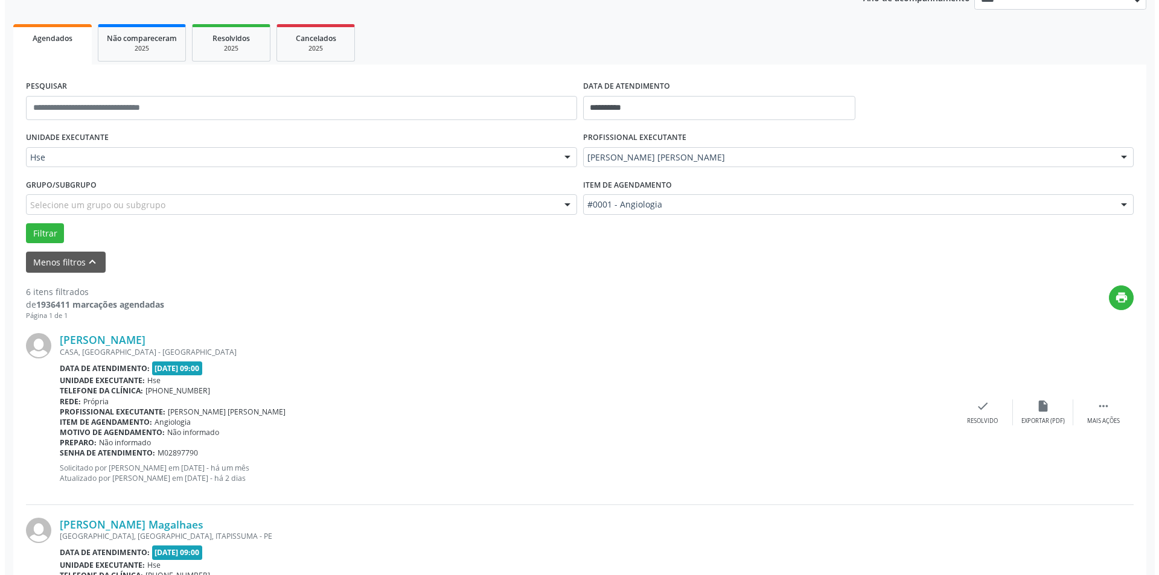
scroll to position [181, 0]
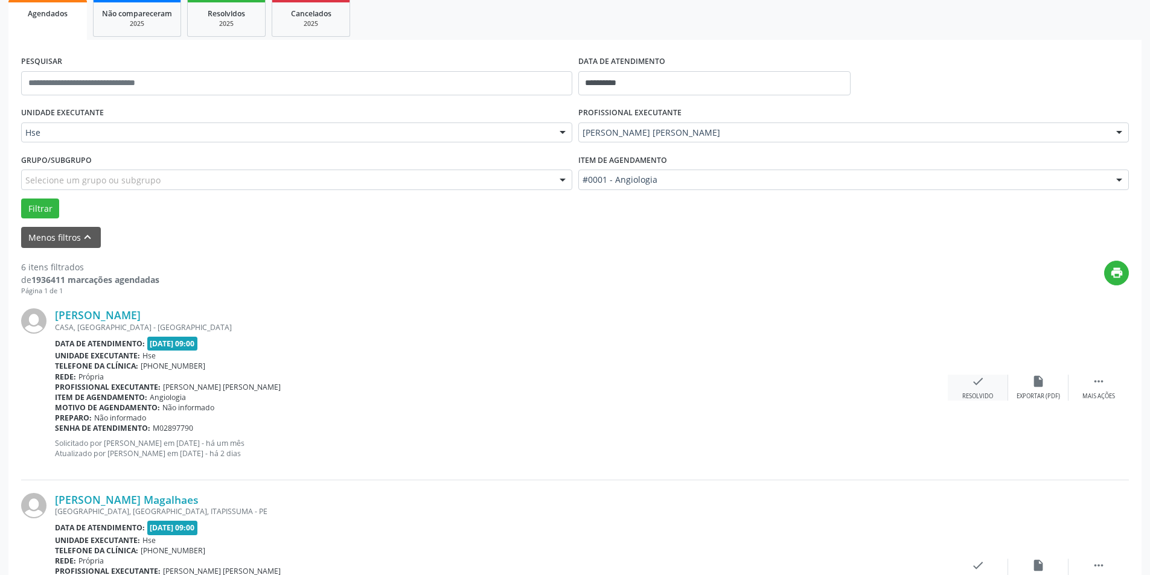
click at [977, 395] on div "Resolvido" at bounding box center [977, 396] width 31 height 8
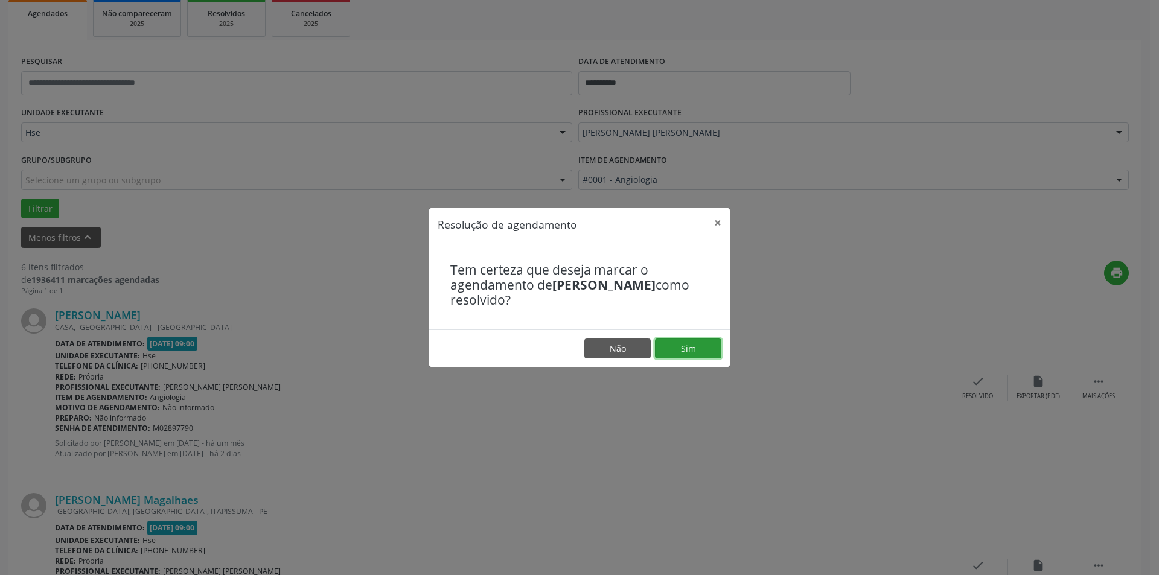
click at [692, 344] on button "Sim" at bounding box center [688, 349] width 66 height 21
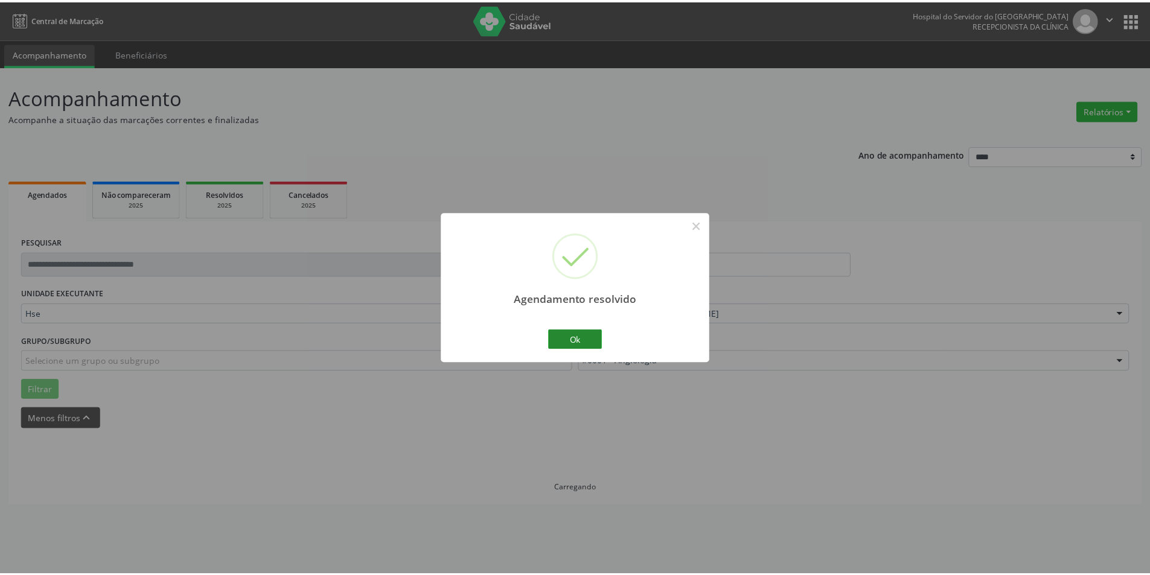
scroll to position [0, 0]
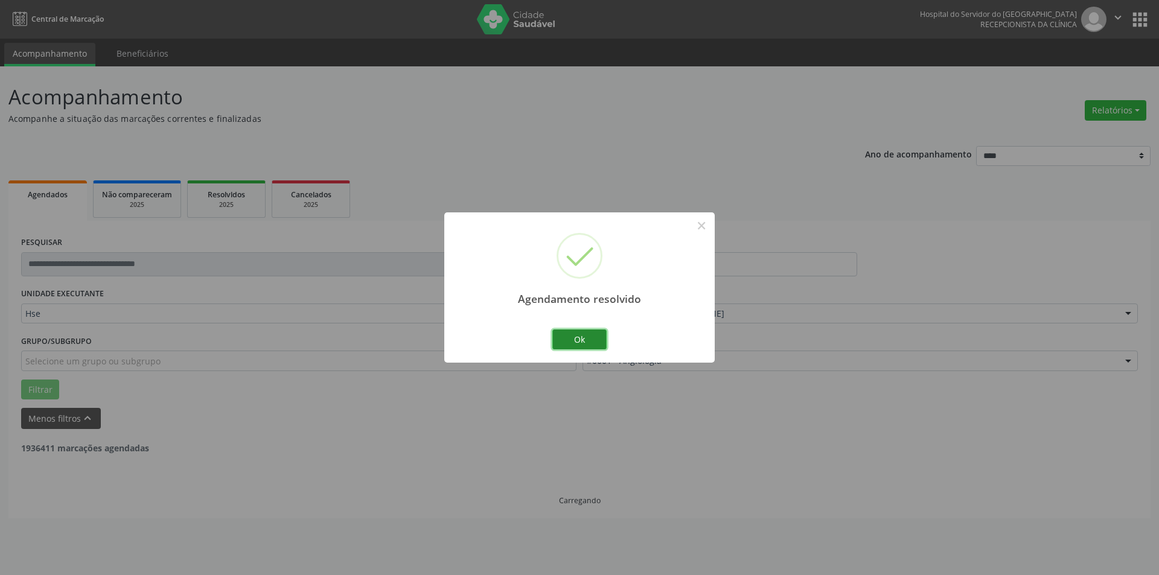
click at [589, 340] on button "Ok" at bounding box center [579, 340] width 54 height 21
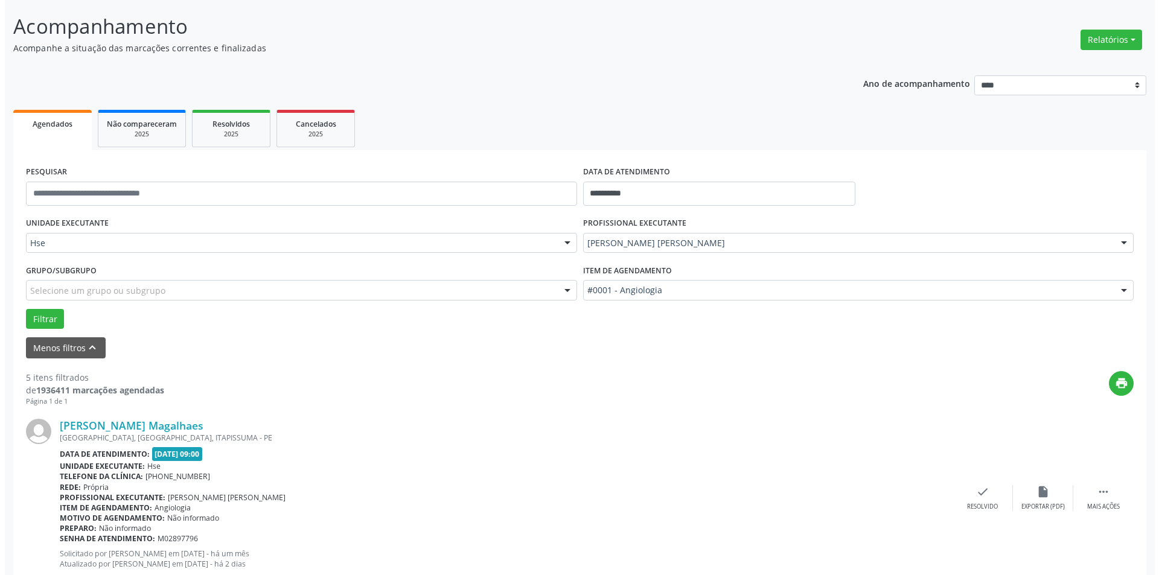
scroll to position [241, 0]
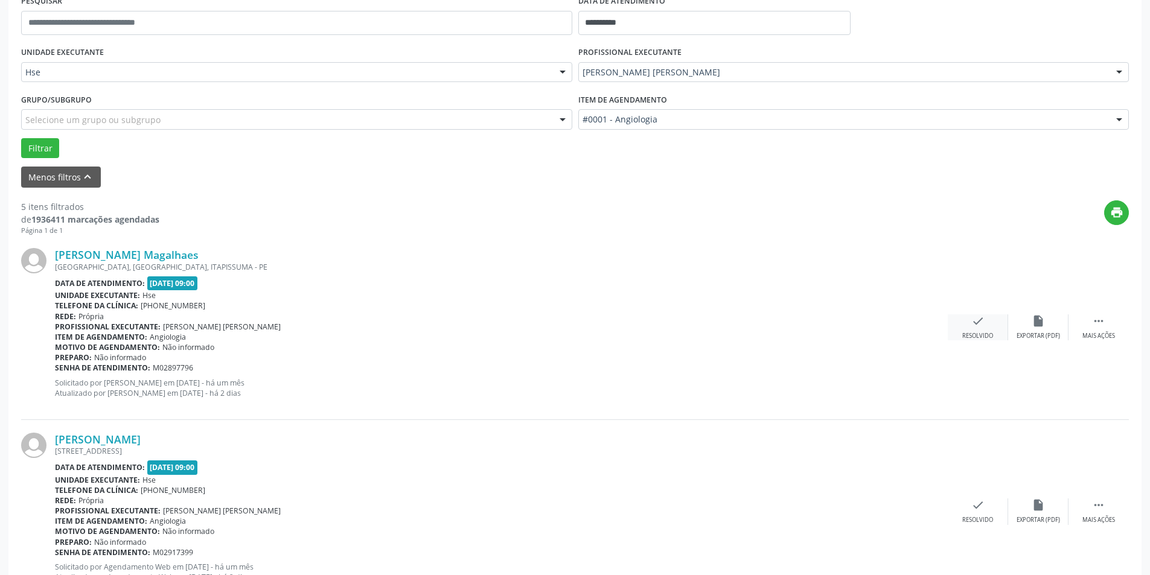
click at [979, 334] on div "Resolvido" at bounding box center [977, 336] width 31 height 8
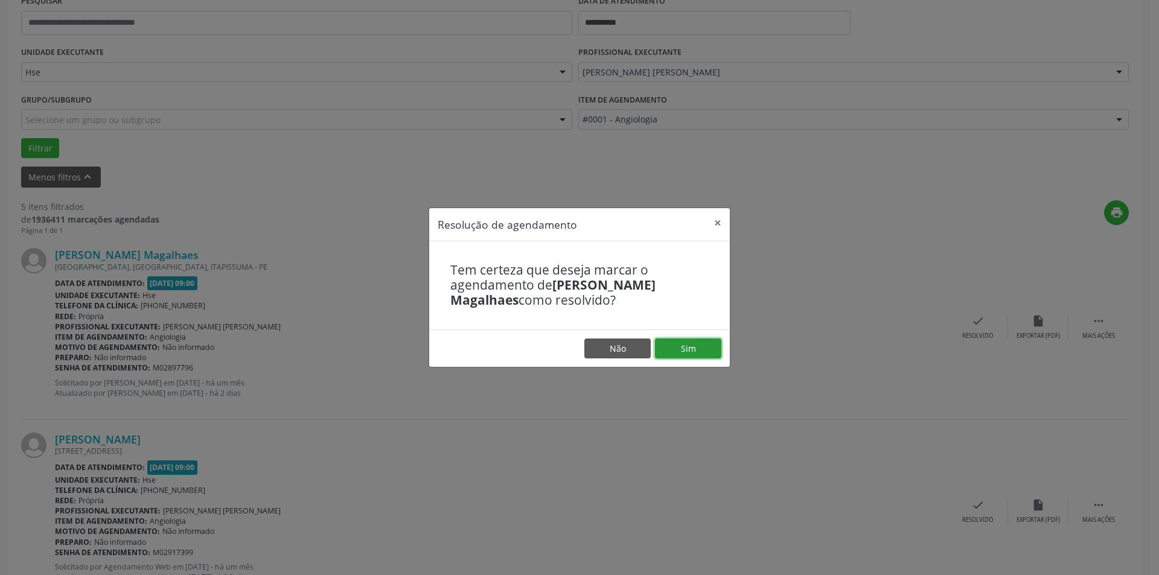
click at [701, 348] on button "Sim" at bounding box center [688, 349] width 66 height 21
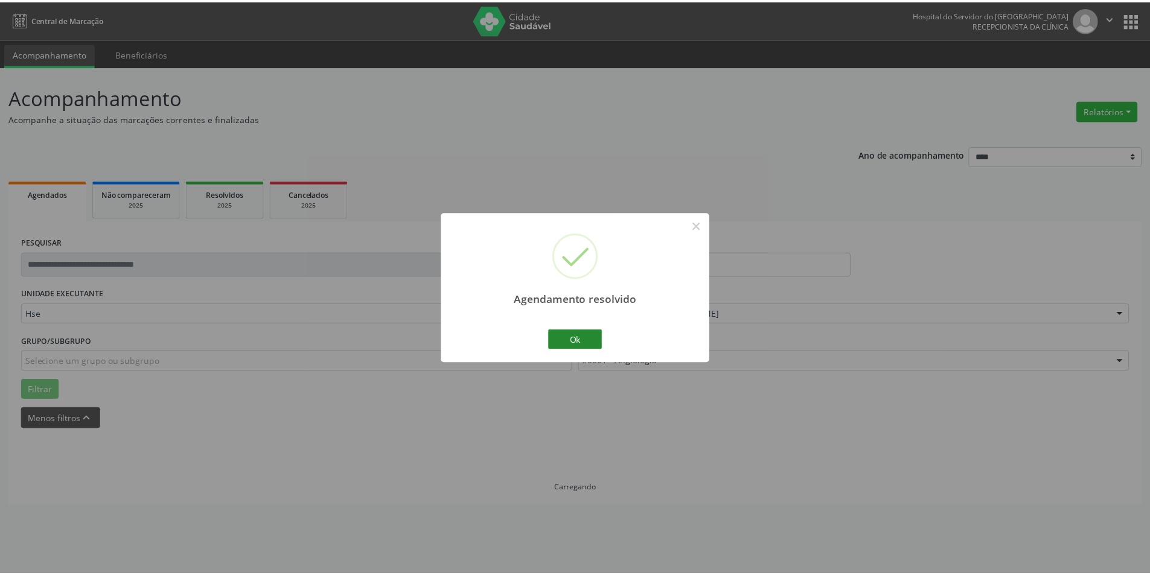
scroll to position [0, 0]
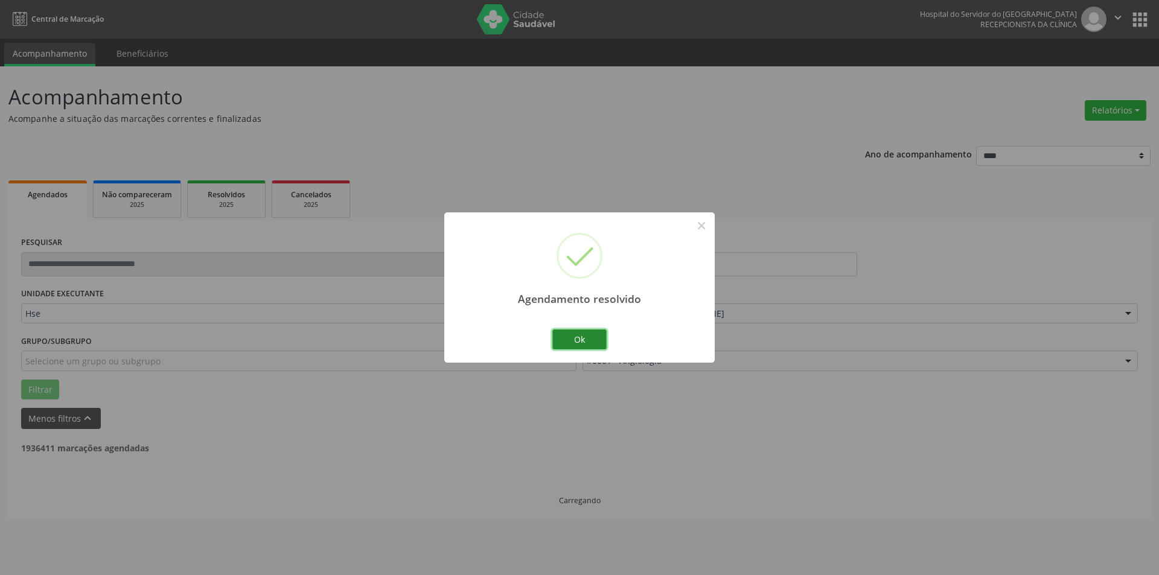
click at [567, 336] on button "Ok" at bounding box center [579, 340] width 54 height 21
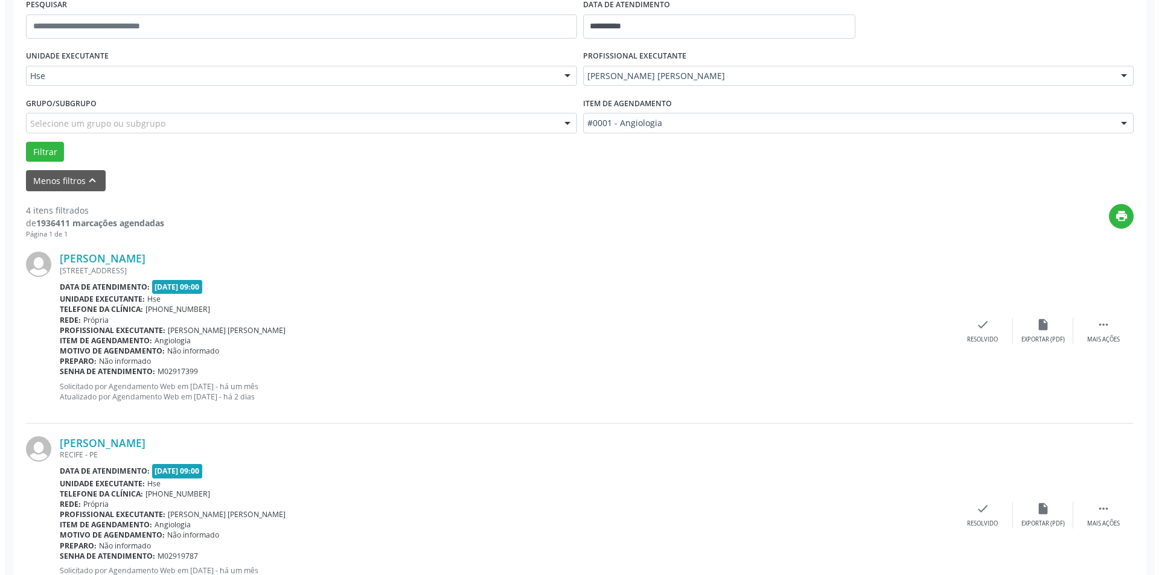
scroll to position [241, 0]
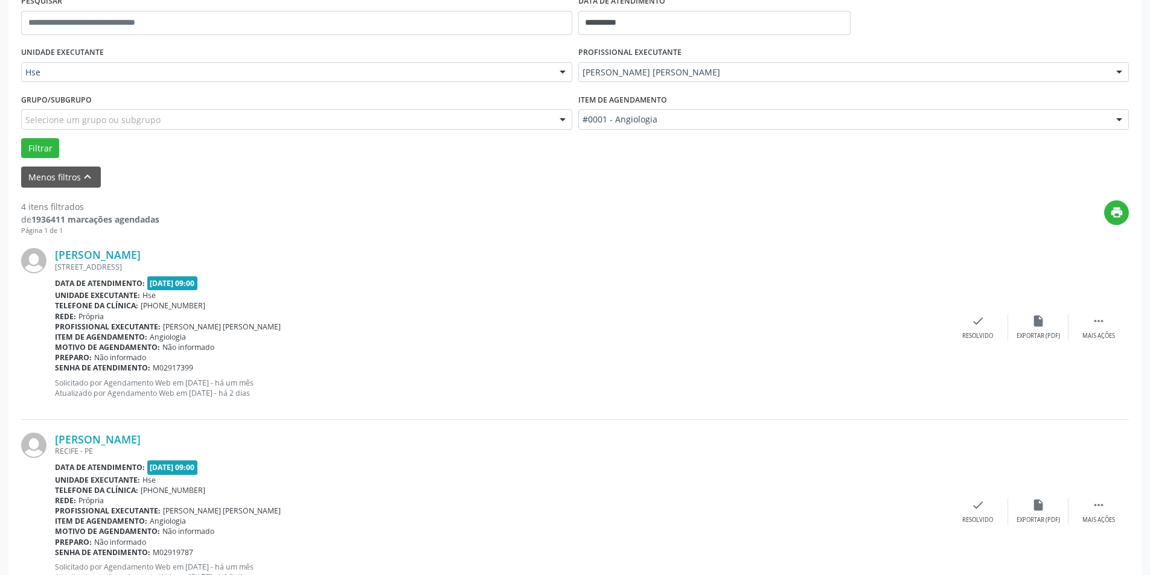
click at [977, 341] on div "[PERSON_NAME] [STREET_ADDRESS] Data de atendimento: [DATE] 09:00 Unidade execut…" at bounding box center [575, 327] width 1108 height 184
click at [987, 330] on div "check Resolvido" at bounding box center [978, 328] width 60 height 26
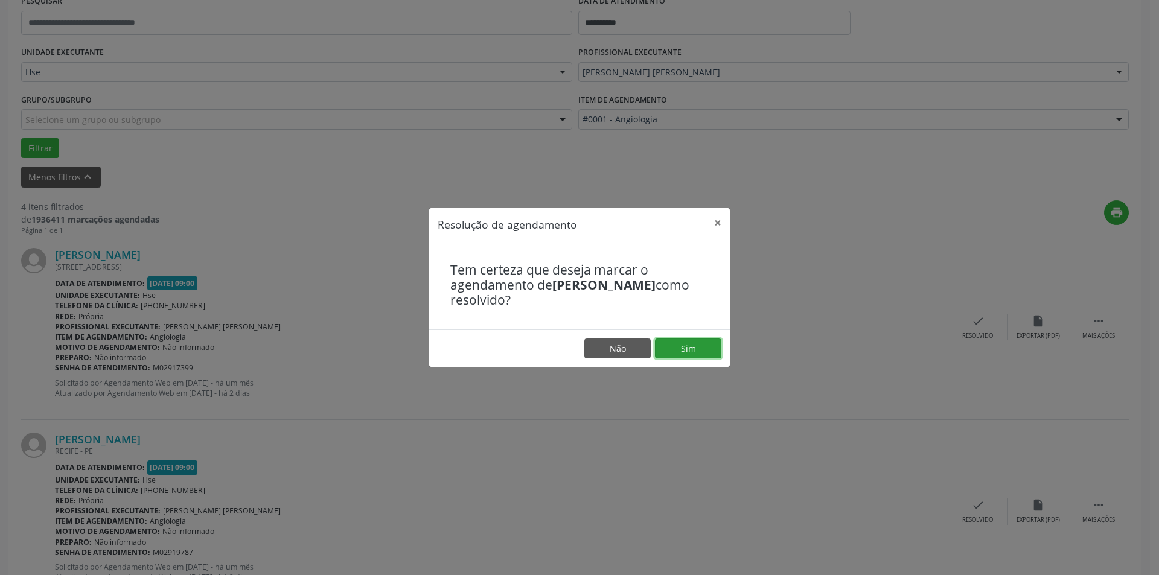
click at [699, 347] on button "Sim" at bounding box center [688, 349] width 66 height 21
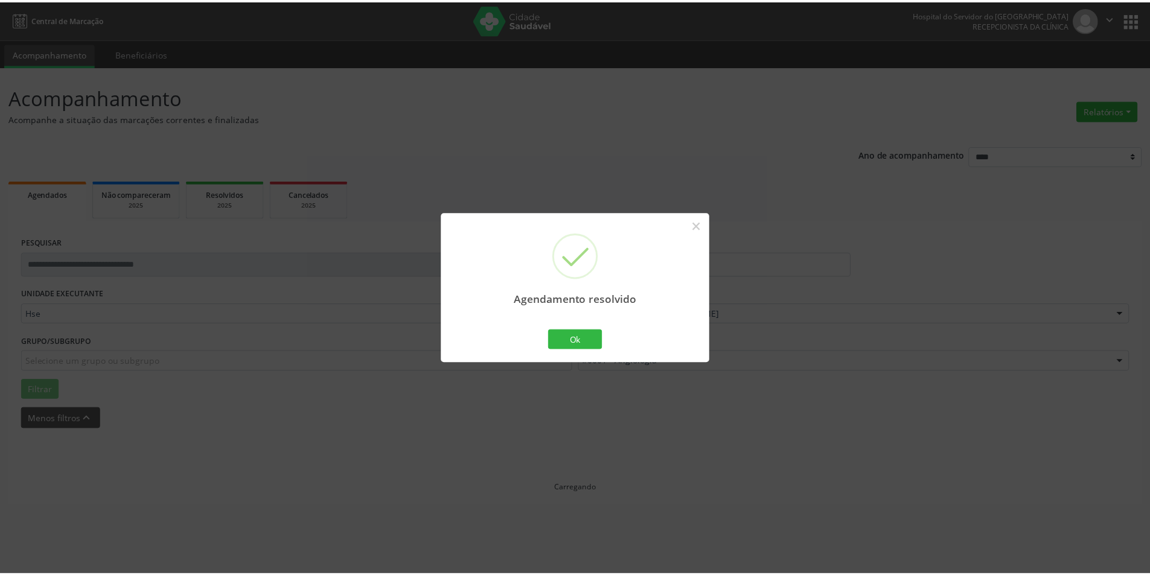
scroll to position [0, 0]
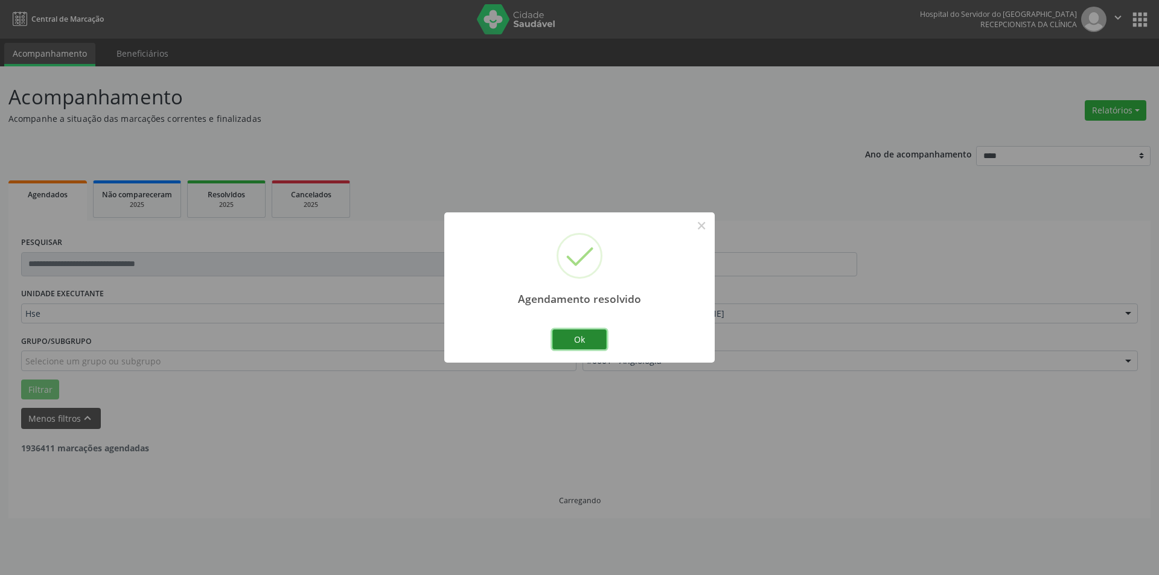
click at [575, 334] on button "Ok" at bounding box center [579, 340] width 54 height 21
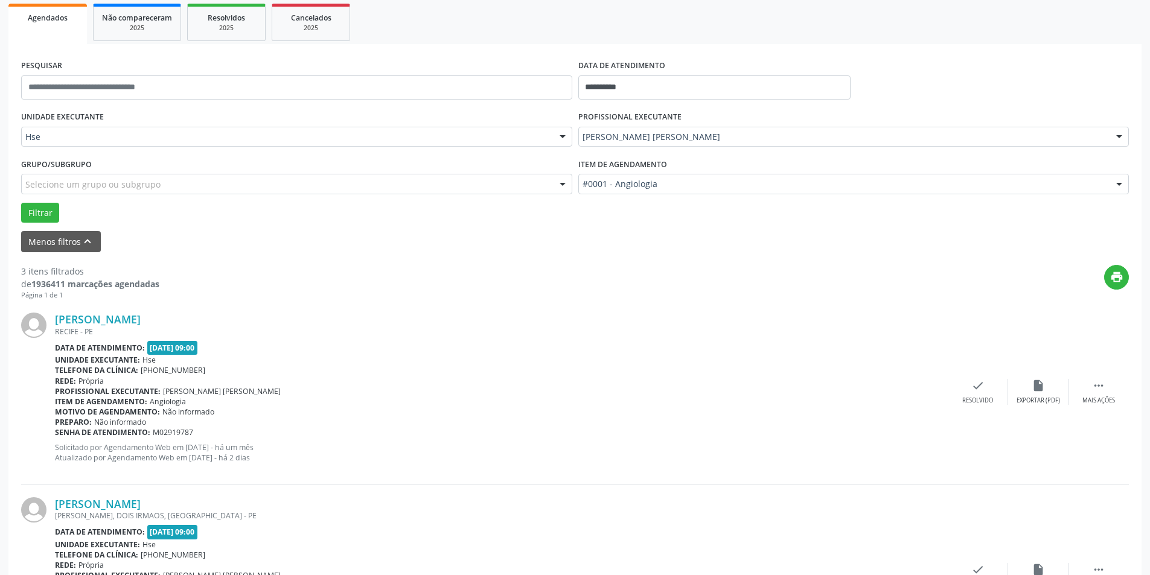
scroll to position [181, 0]
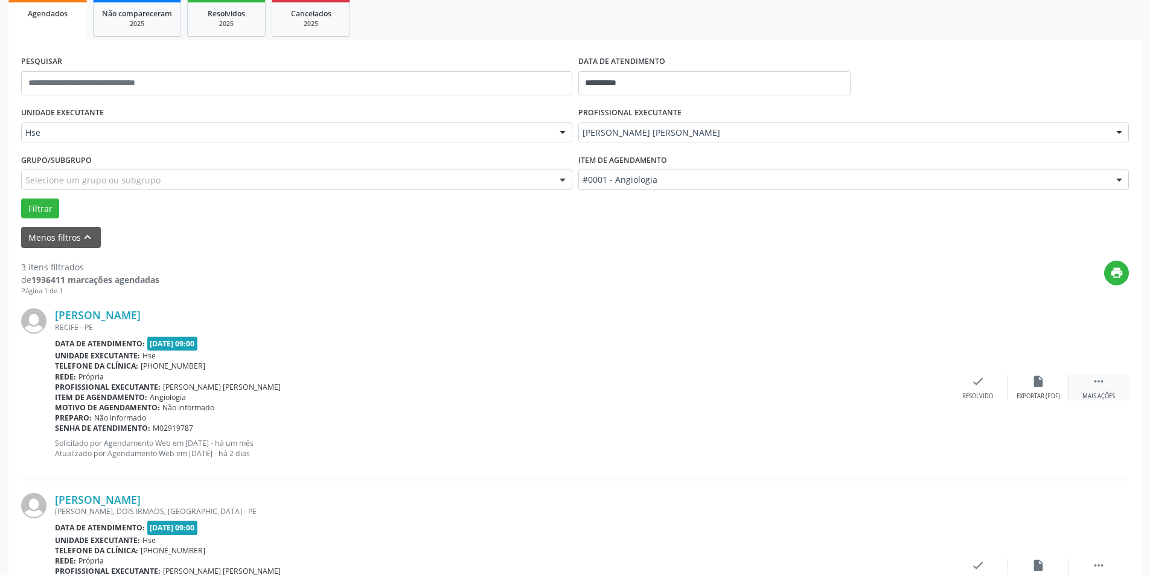
click at [1085, 397] on div "Mais ações" at bounding box center [1098, 396] width 33 height 8
click at [1032, 385] on icon "alarm_off" at bounding box center [1038, 381] width 13 height 13
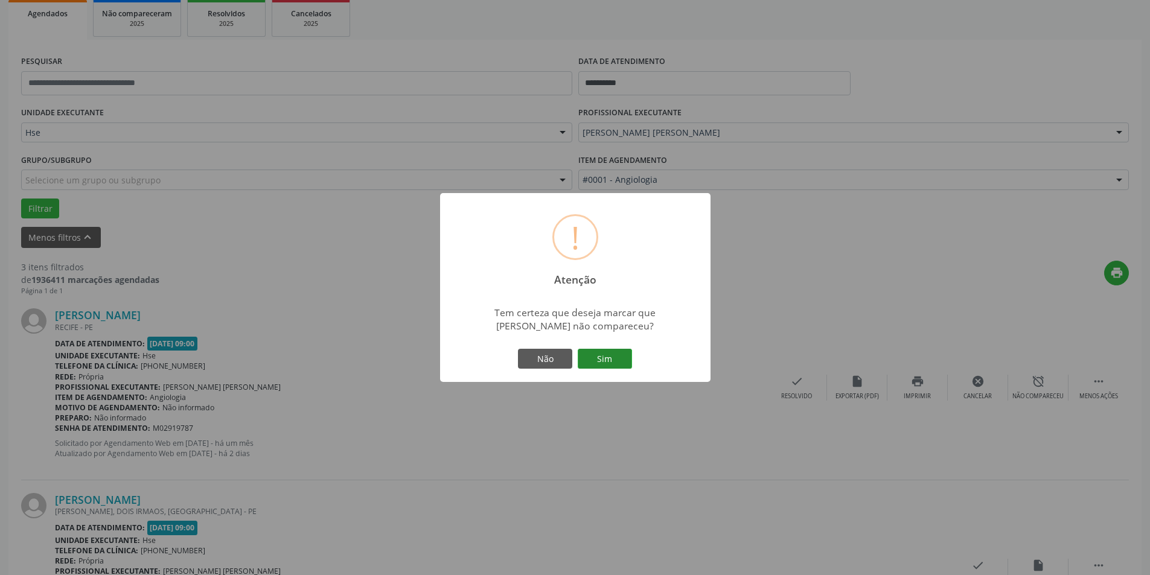
click at [604, 355] on button "Sim" at bounding box center [605, 359] width 54 height 21
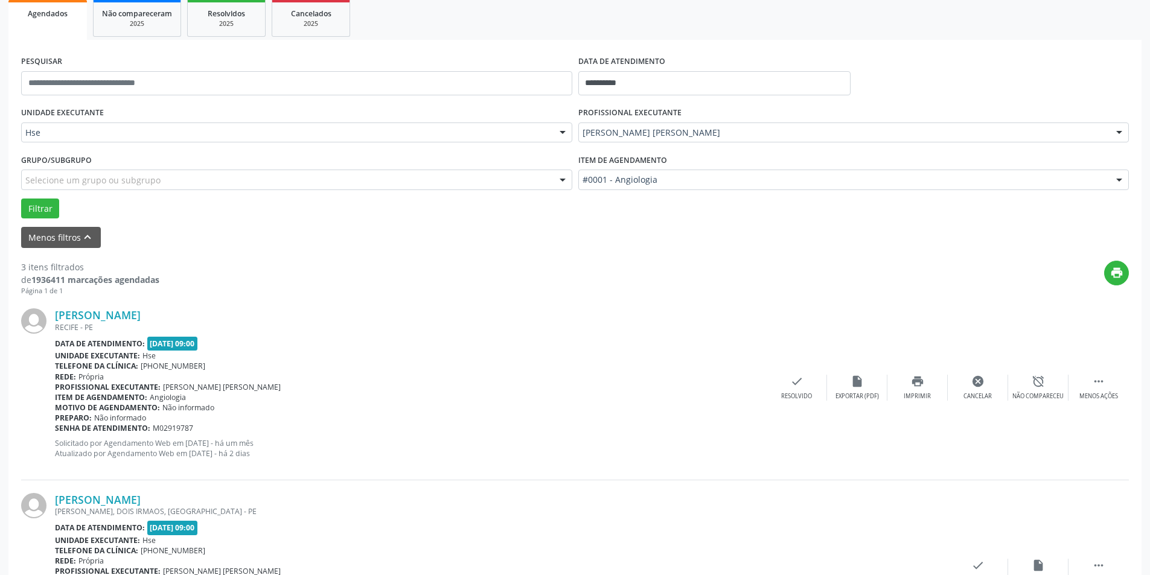
scroll to position [0, 0]
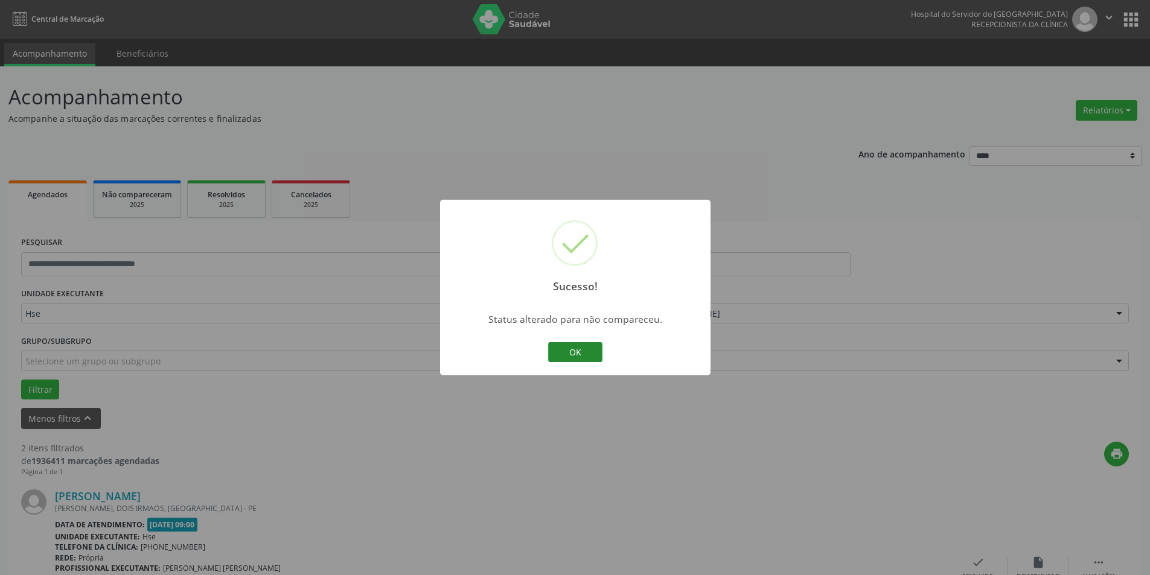
click at [571, 359] on button "OK" at bounding box center [575, 352] width 54 height 21
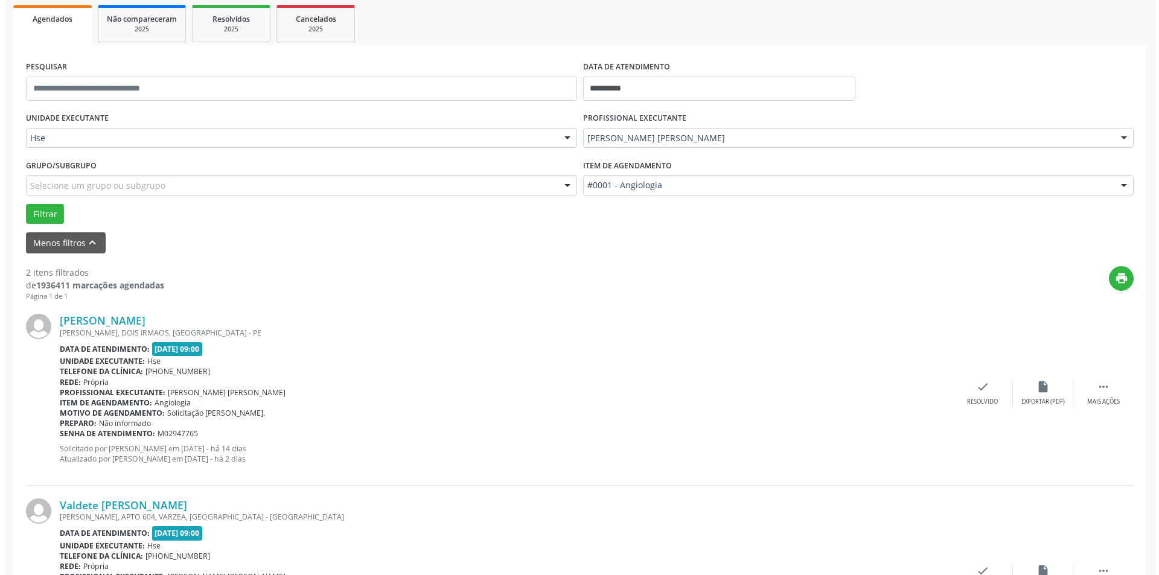
scroll to position [181, 0]
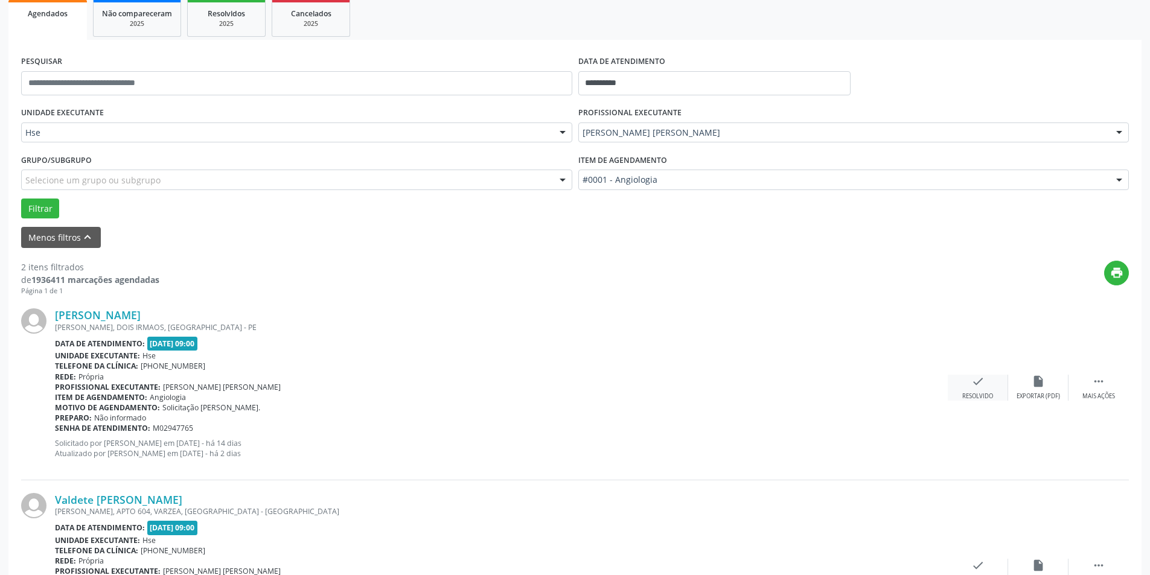
click at [968, 383] on div "check Resolvido" at bounding box center [978, 388] width 60 height 26
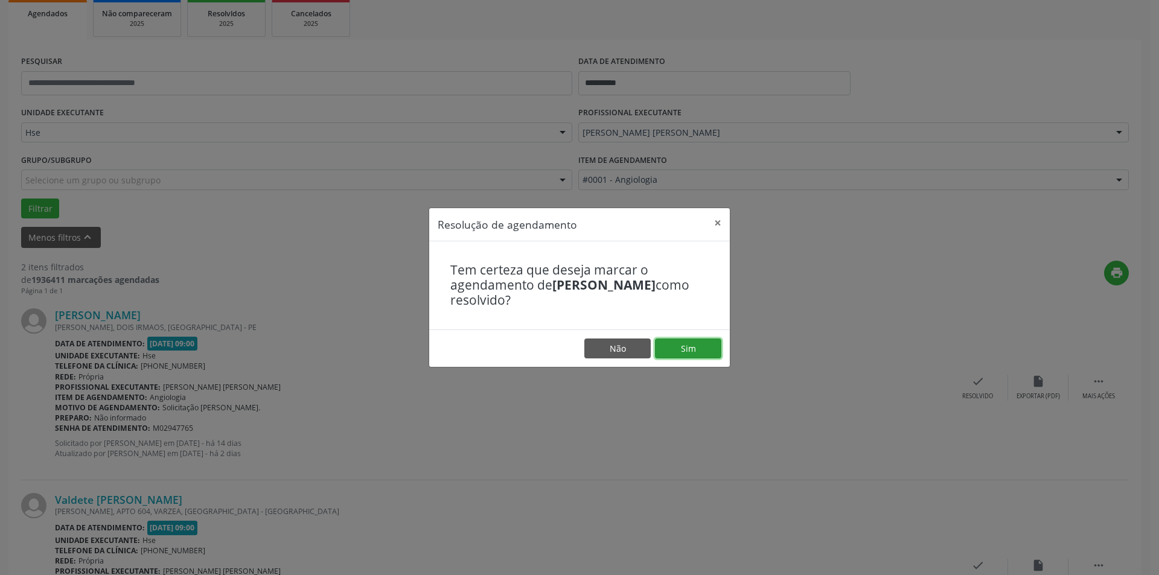
click at [700, 341] on button "Sim" at bounding box center [688, 349] width 66 height 21
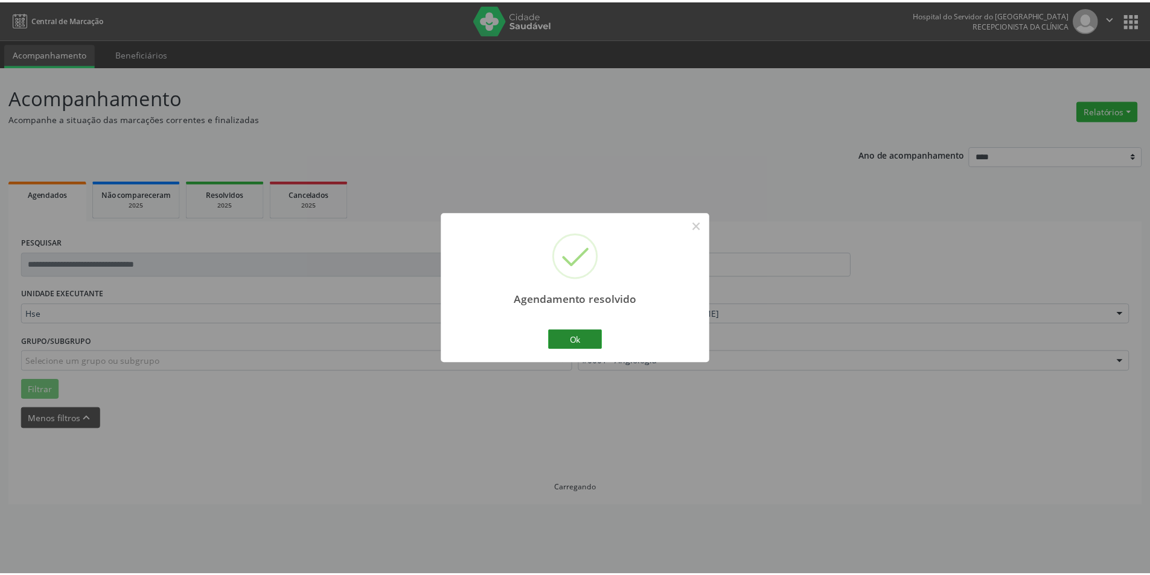
scroll to position [0, 0]
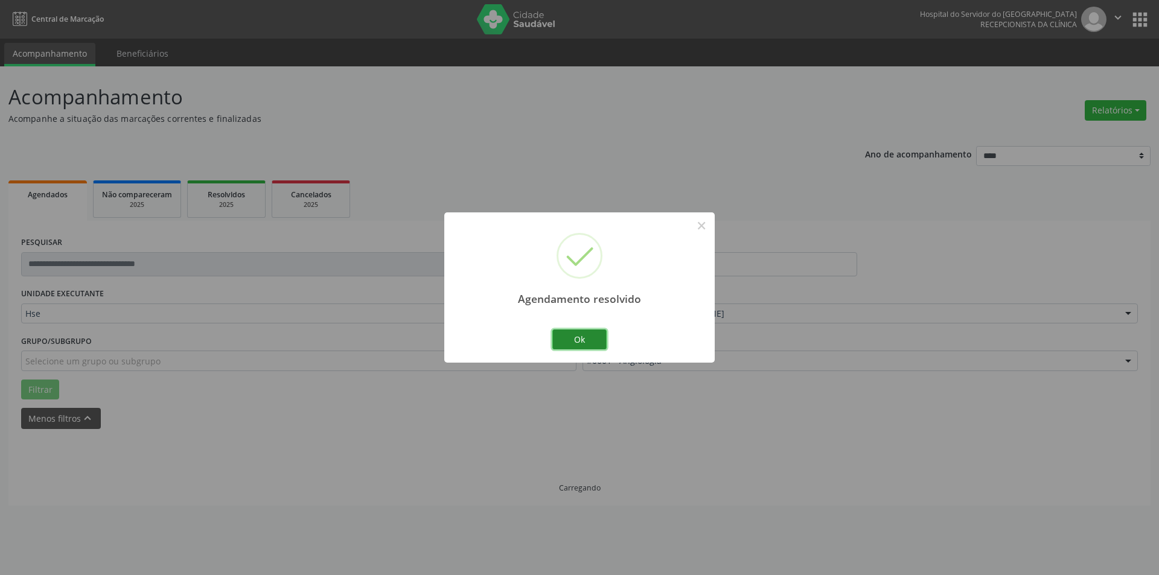
click at [592, 343] on button "Ok" at bounding box center [579, 340] width 54 height 21
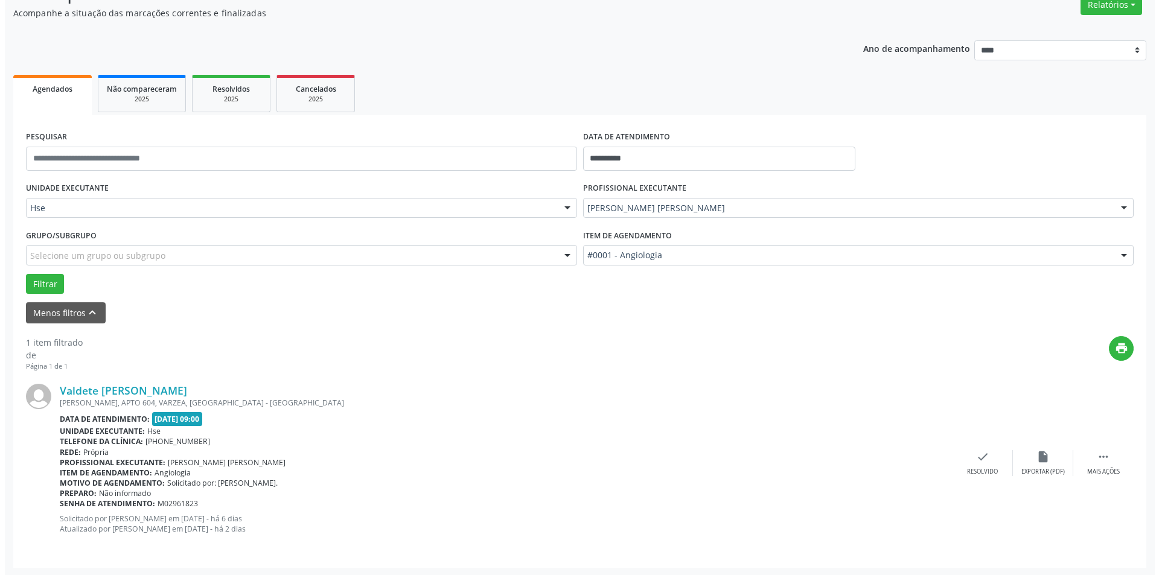
scroll to position [107, 0]
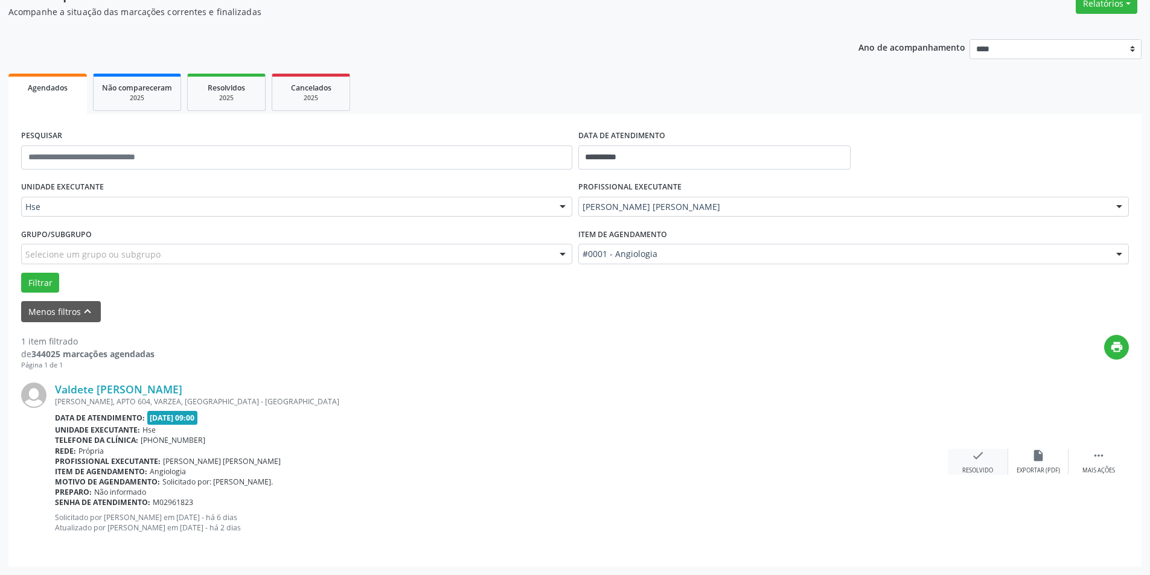
click at [979, 456] on icon "check" at bounding box center [977, 455] width 13 height 13
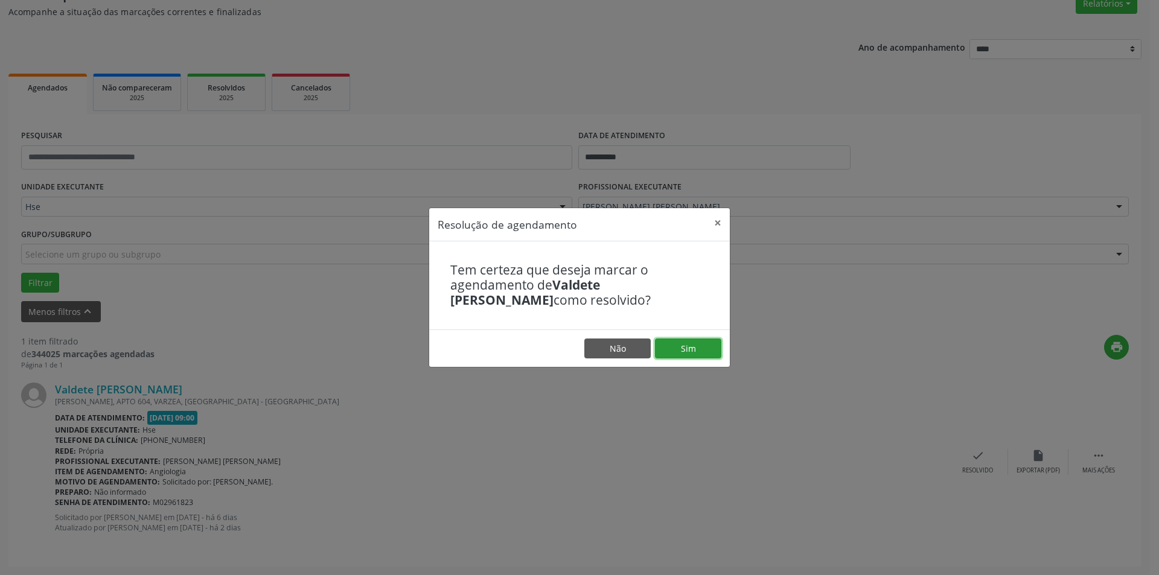
click at [705, 354] on button "Sim" at bounding box center [688, 349] width 66 height 21
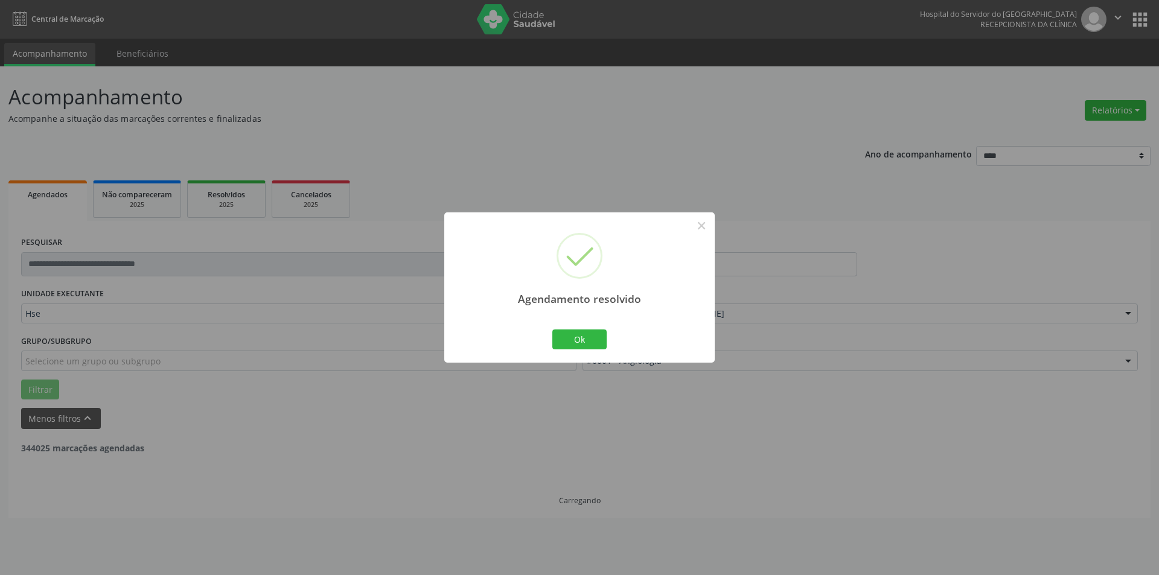
click at [553, 329] on div "Ok Cancel" at bounding box center [580, 339] width 60 height 25
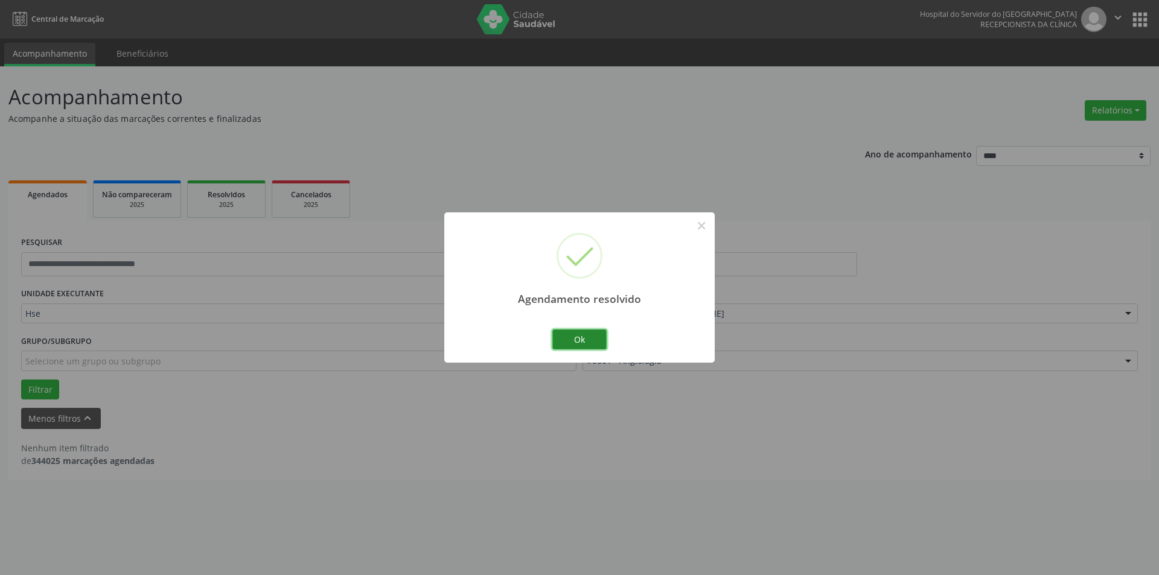
click at [558, 337] on button "Ok" at bounding box center [579, 340] width 54 height 21
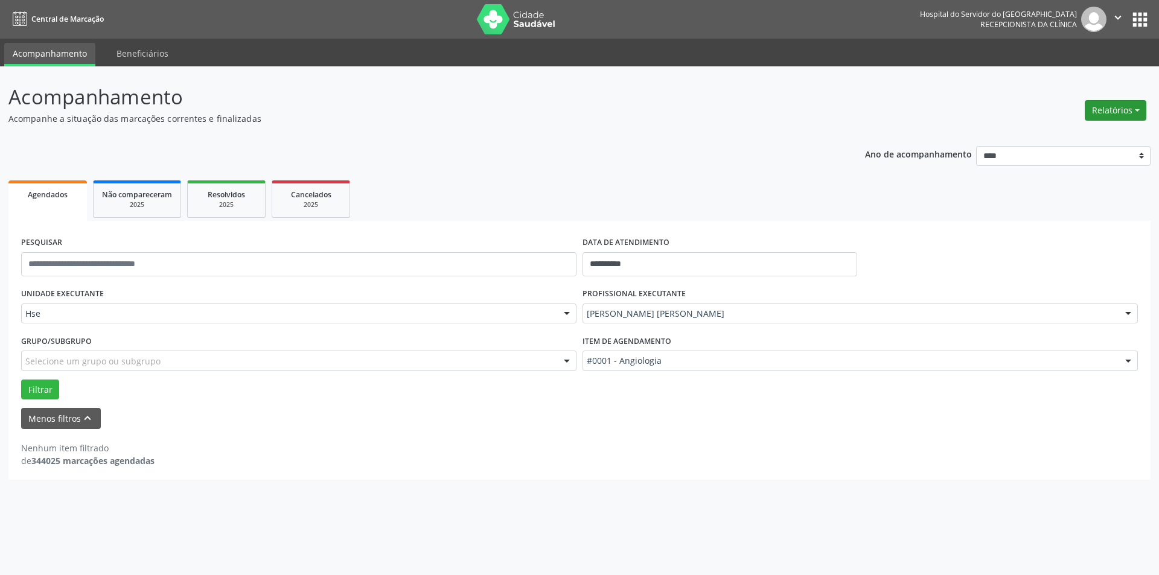
click at [1119, 103] on button "Relatórios" at bounding box center [1116, 110] width 62 height 21
click at [1048, 134] on link "Agendamentos" at bounding box center [1082, 136] width 130 height 17
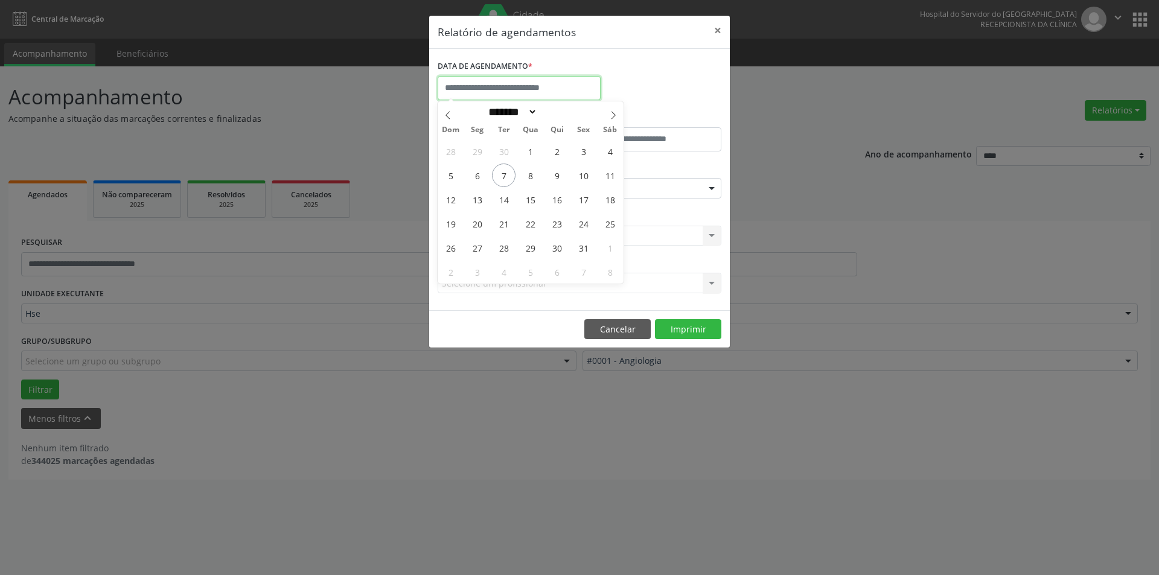
click at [525, 79] on input "text" at bounding box center [519, 88] width 163 height 24
click at [531, 174] on span "8" at bounding box center [531, 176] width 24 height 24
type input "**********"
click at [531, 174] on span "8" at bounding box center [531, 176] width 24 height 24
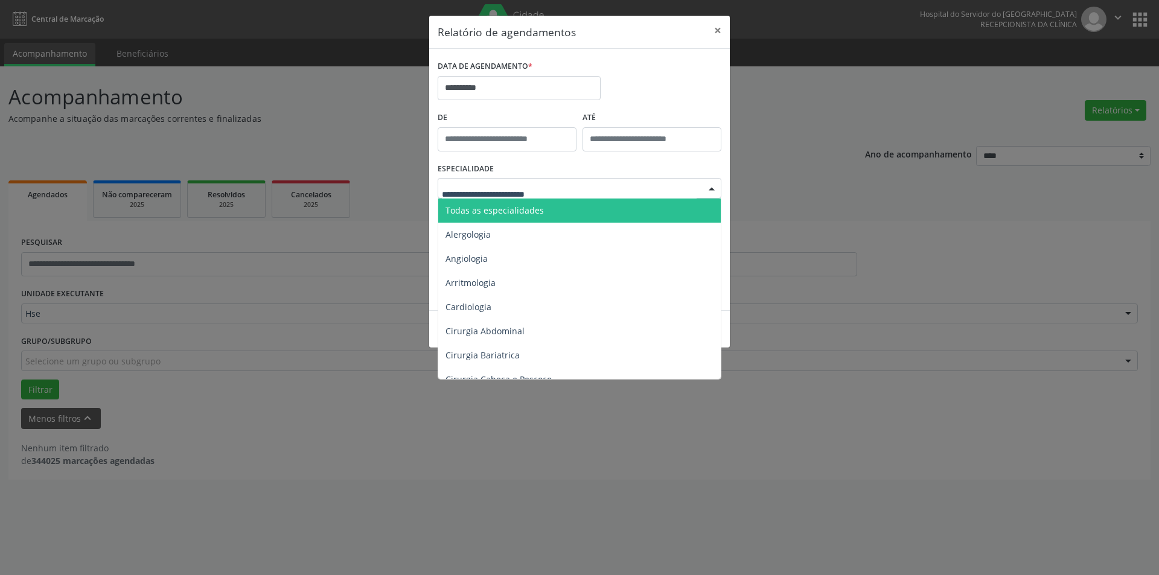
click at [502, 212] on span "Todas as especialidades" at bounding box center [495, 210] width 98 height 11
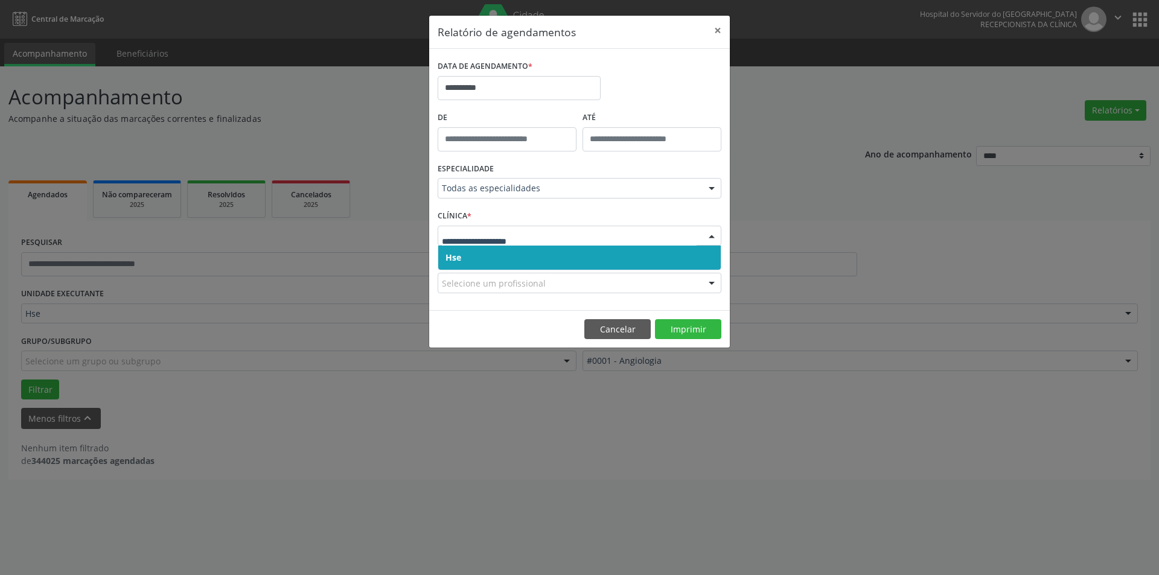
click at [710, 234] on div at bounding box center [712, 236] width 18 height 21
click at [696, 251] on span "Hse" at bounding box center [579, 258] width 283 height 24
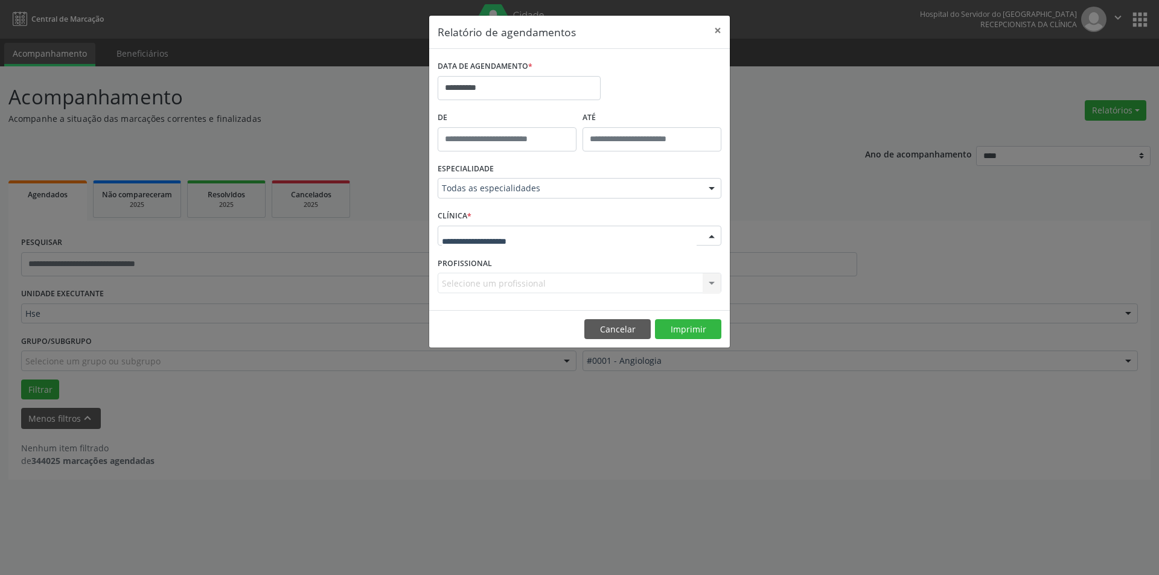
click at [714, 237] on div at bounding box center [712, 236] width 18 height 21
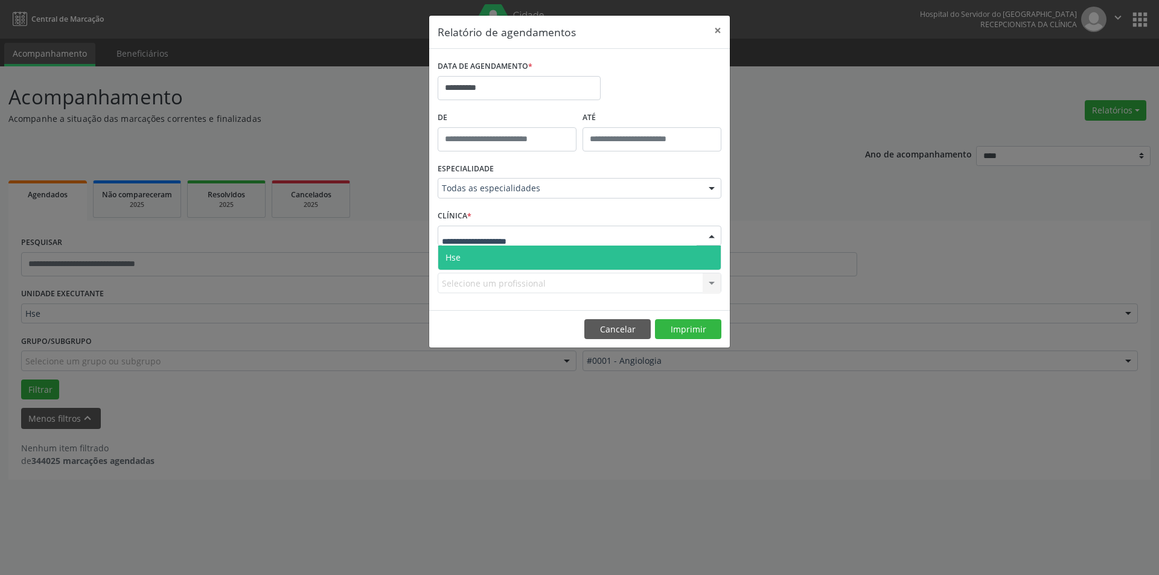
click at [691, 263] on span "Hse" at bounding box center [579, 258] width 283 height 24
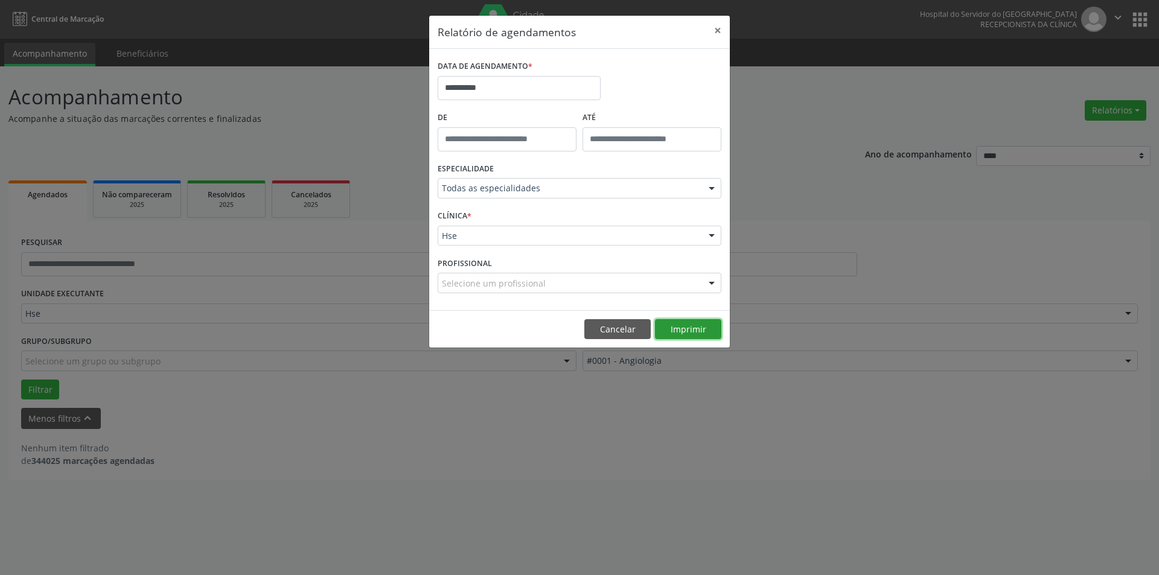
click at [702, 327] on button "Imprimir" at bounding box center [688, 329] width 66 height 21
click at [717, 27] on button "×" at bounding box center [718, 31] width 24 height 30
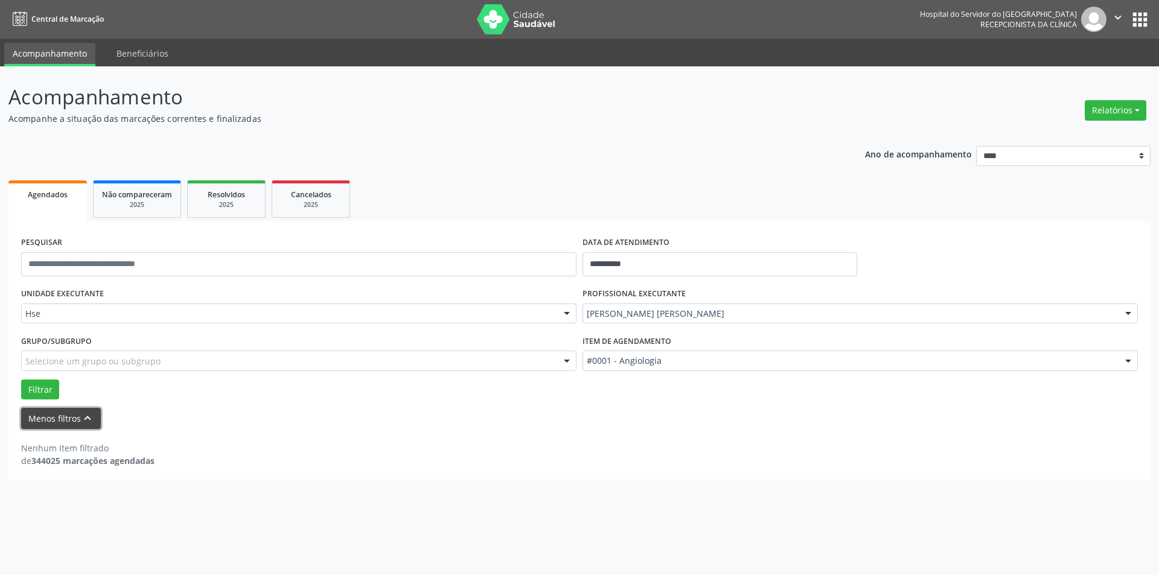
click at [74, 418] on button "Menos filtros keyboard_arrow_up" at bounding box center [61, 418] width 80 height 21
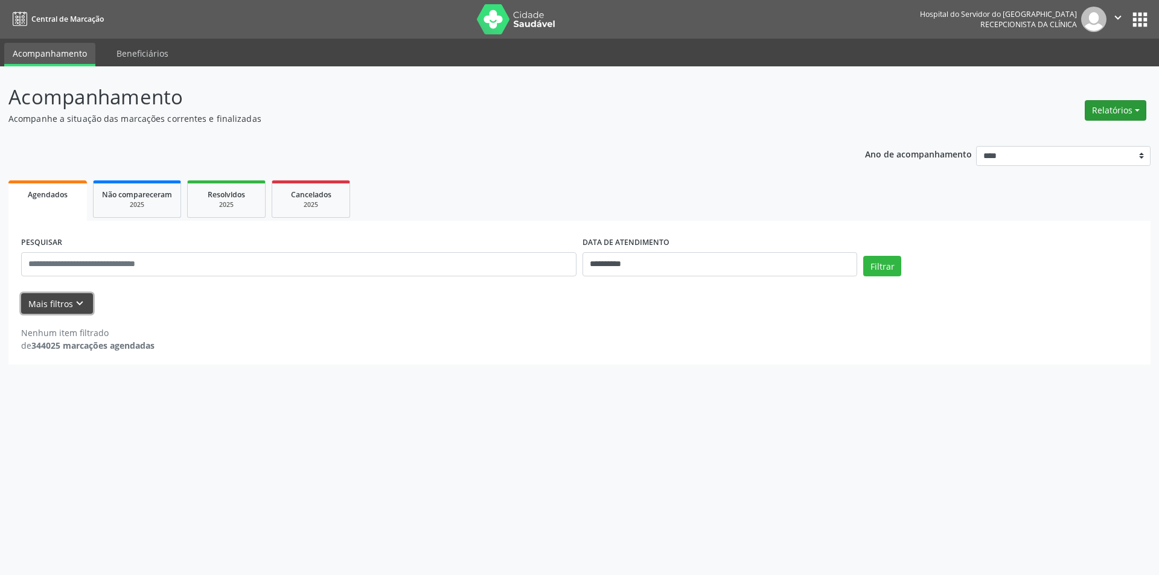
click at [1107, 106] on button "Relatórios" at bounding box center [1116, 110] width 62 height 21
click at [1079, 137] on link "Agendamentos" at bounding box center [1082, 136] width 130 height 17
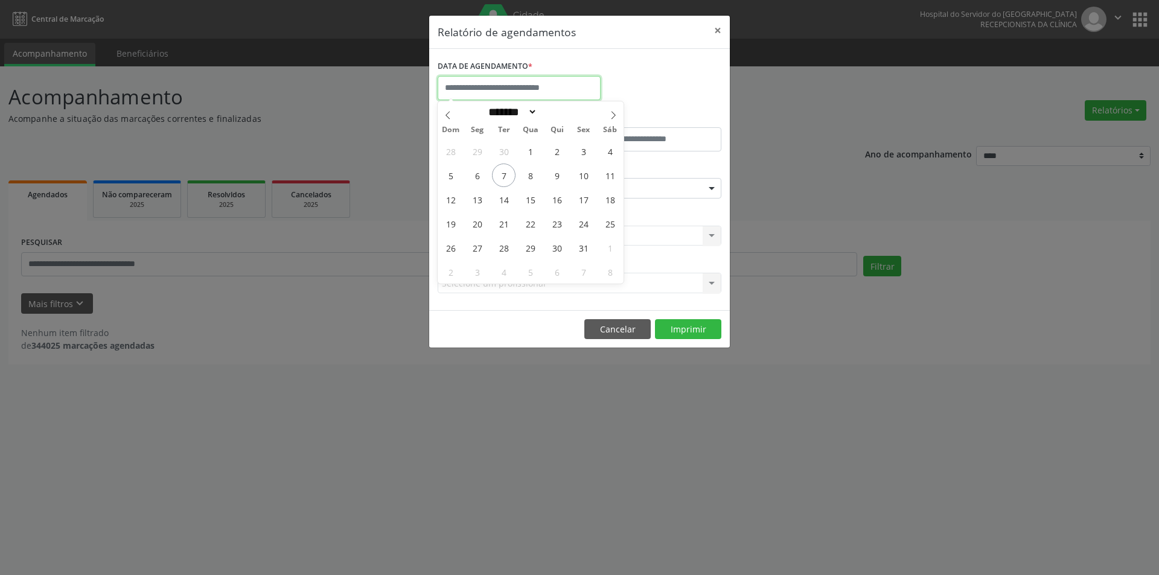
click at [544, 79] on input "text" at bounding box center [519, 88] width 163 height 24
click at [581, 174] on span "10" at bounding box center [584, 176] width 24 height 24
type input "**********"
click at [583, 174] on span "10" at bounding box center [584, 176] width 24 height 24
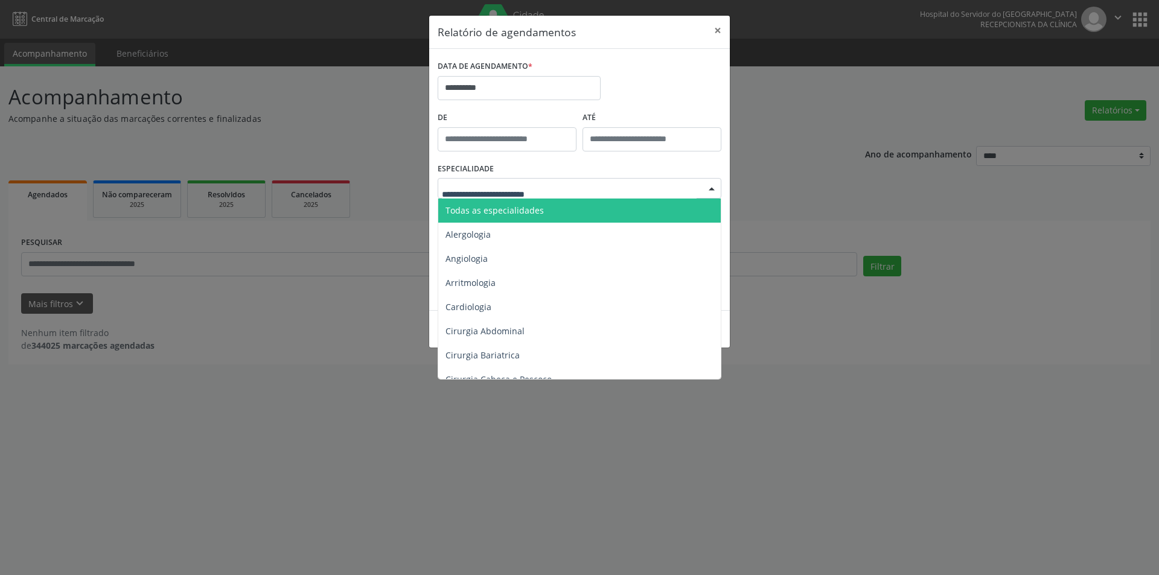
click at [510, 208] on span "Todas as especialidades" at bounding box center [495, 210] width 98 height 11
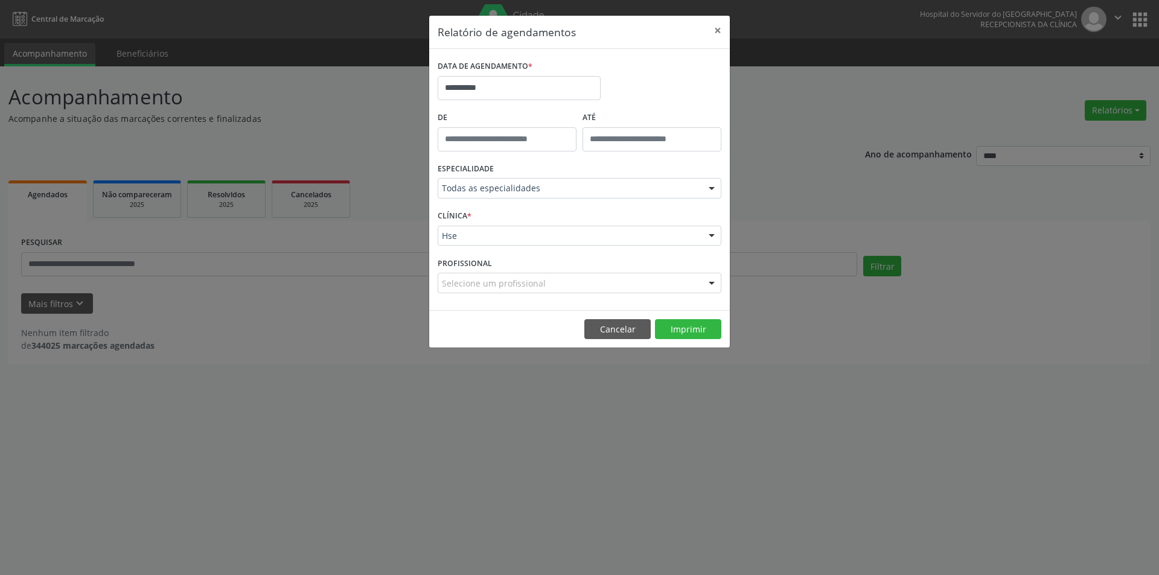
click at [712, 232] on div at bounding box center [712, 236] width 18 height 21
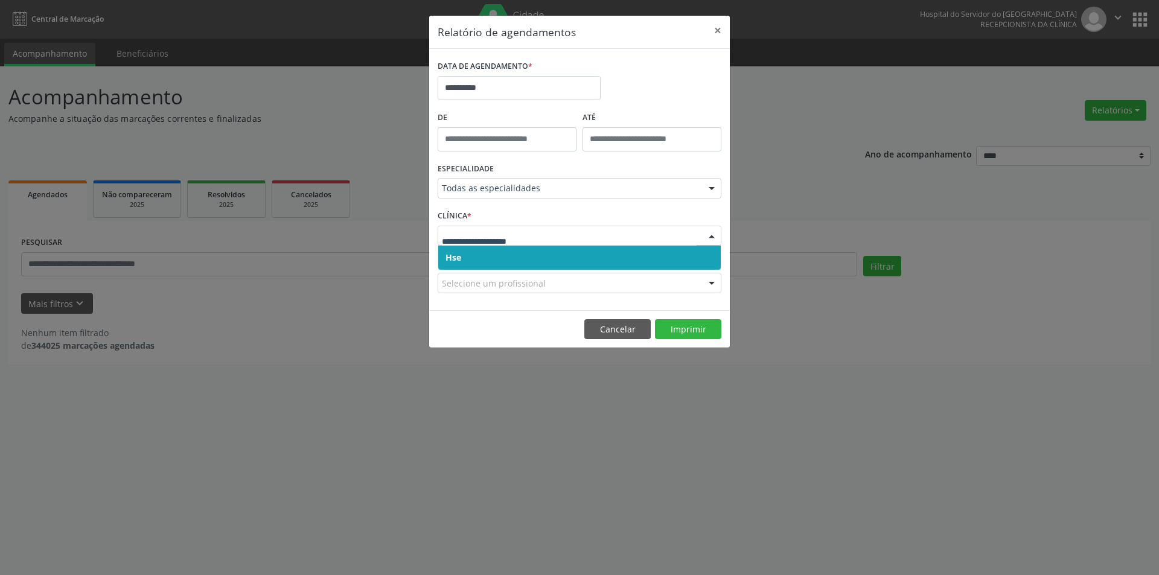
click at [695, 257] on span "Hse" at bounding box center [579, 258] width 283 height 24
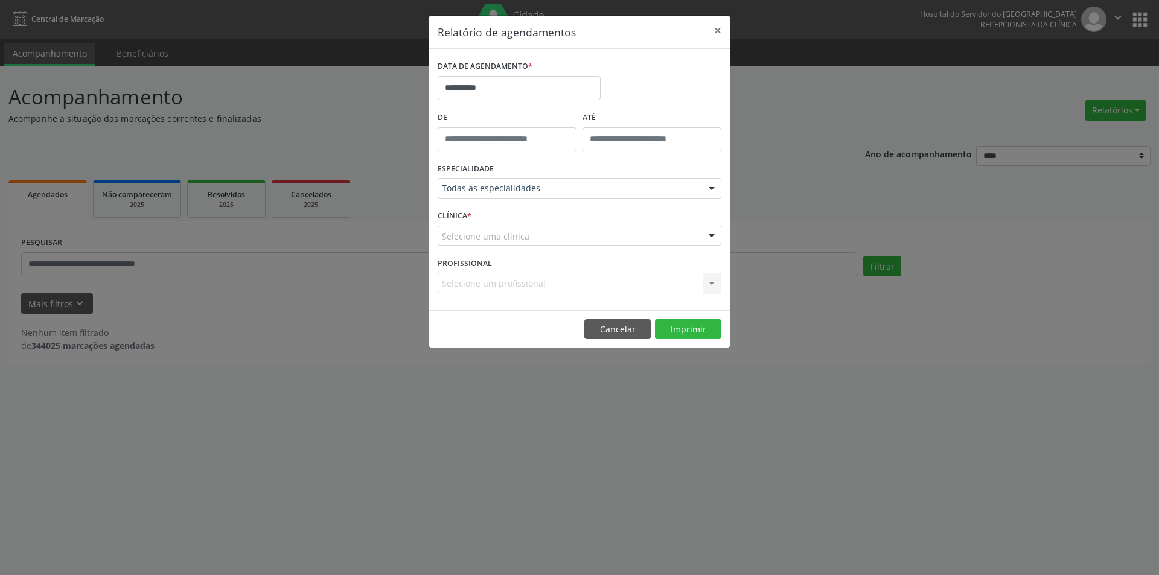
click at [713, 234] on div at bounding box center [712, 236] width 18 height 21
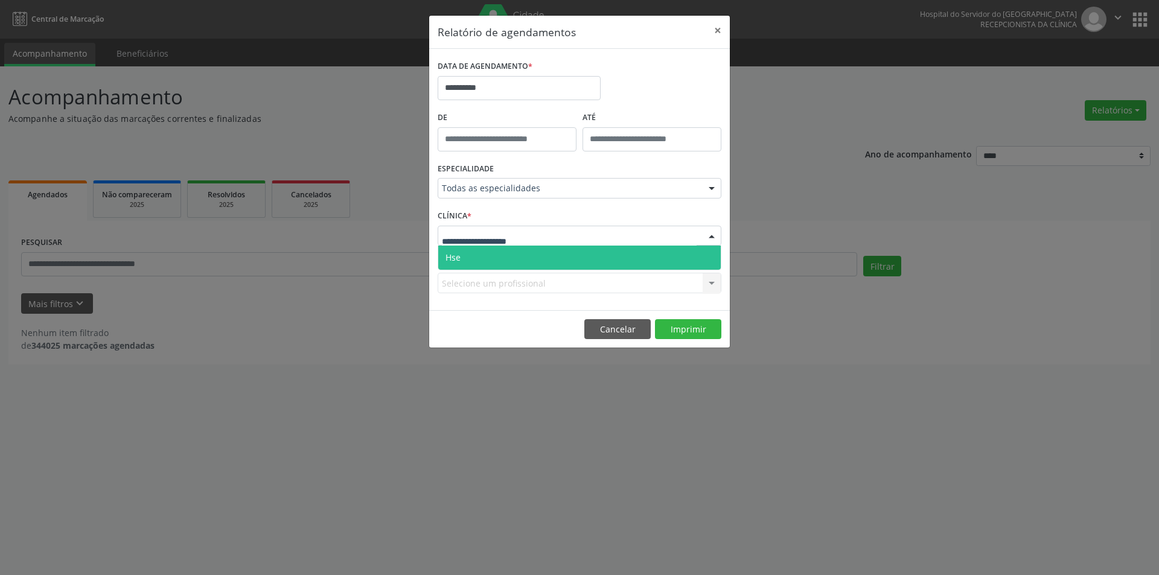
click at [670, 254] on span "Hse" at bounding box center [579, 258] width 283 height 24
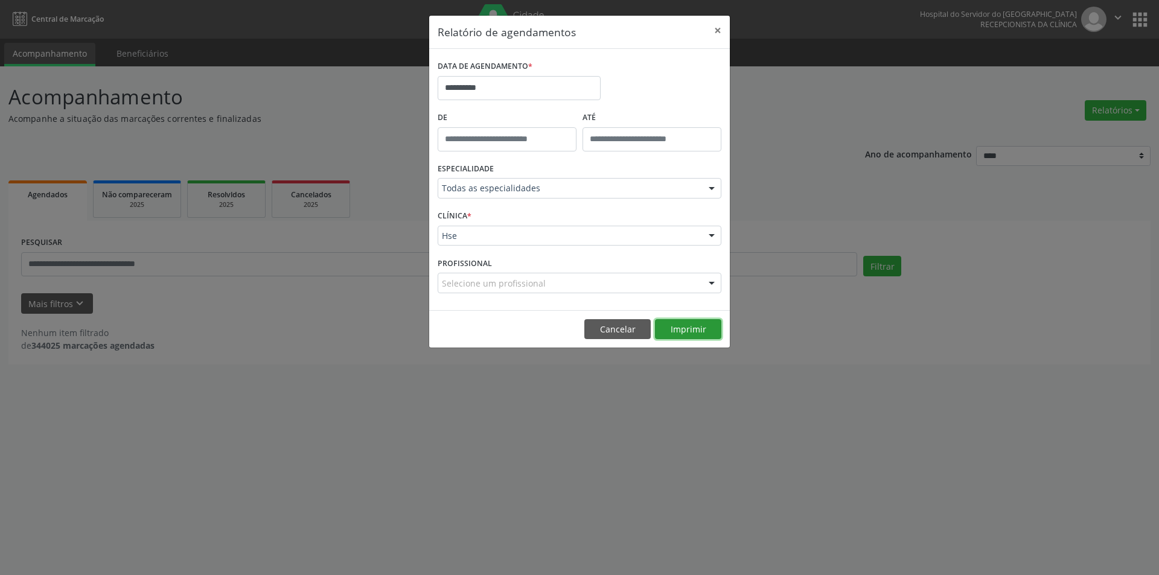
click at [683, 331] on button "Imprimir" at bounding box center [688, 329] width 66 height 21
